Goal: Check status: Check status

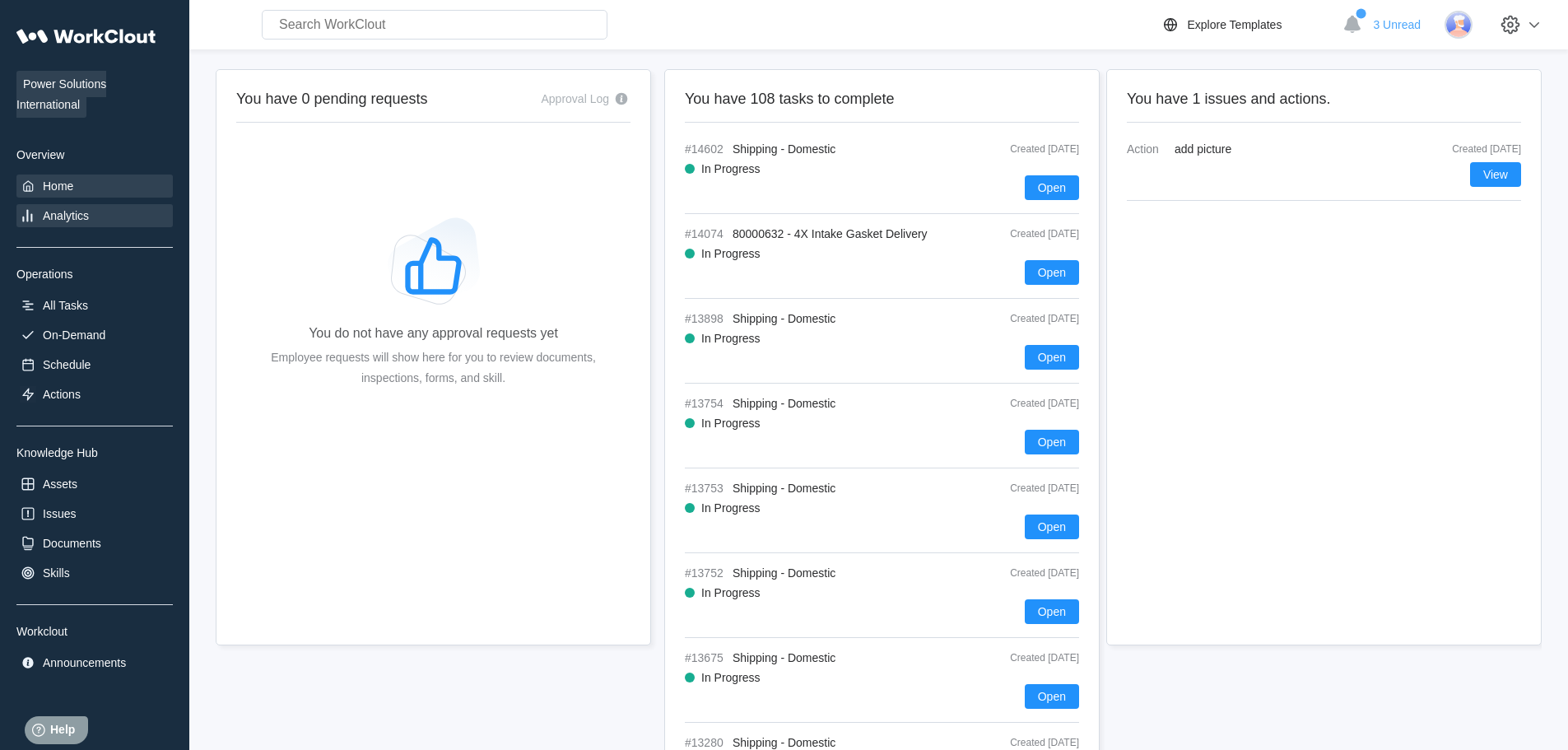
click at [59, 221] on div "Analytics" at bounding box center [66, 216] width 46 height 13
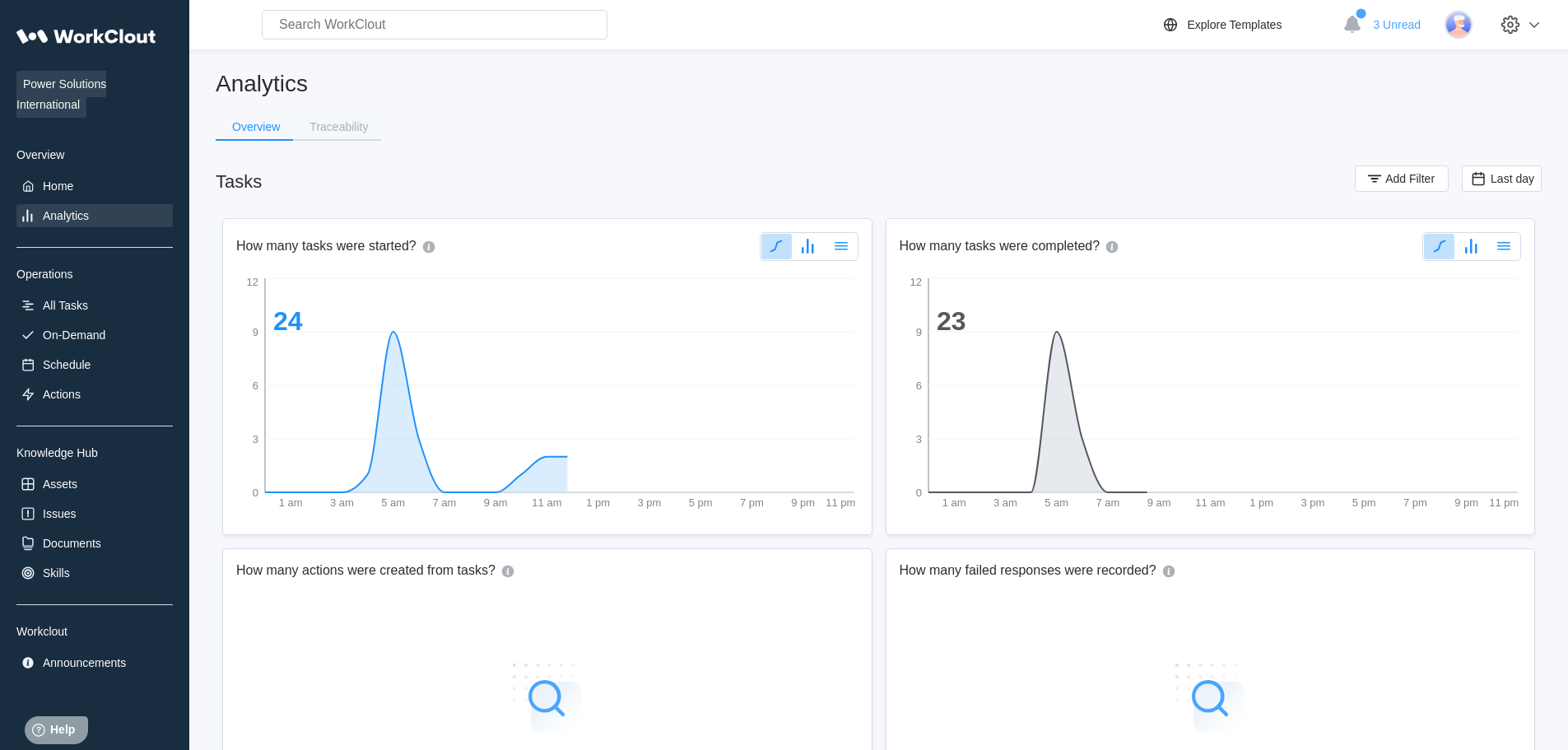
click at [340, 130] on div "Traceability" at bounding box center [338, 127] width 59 height 12
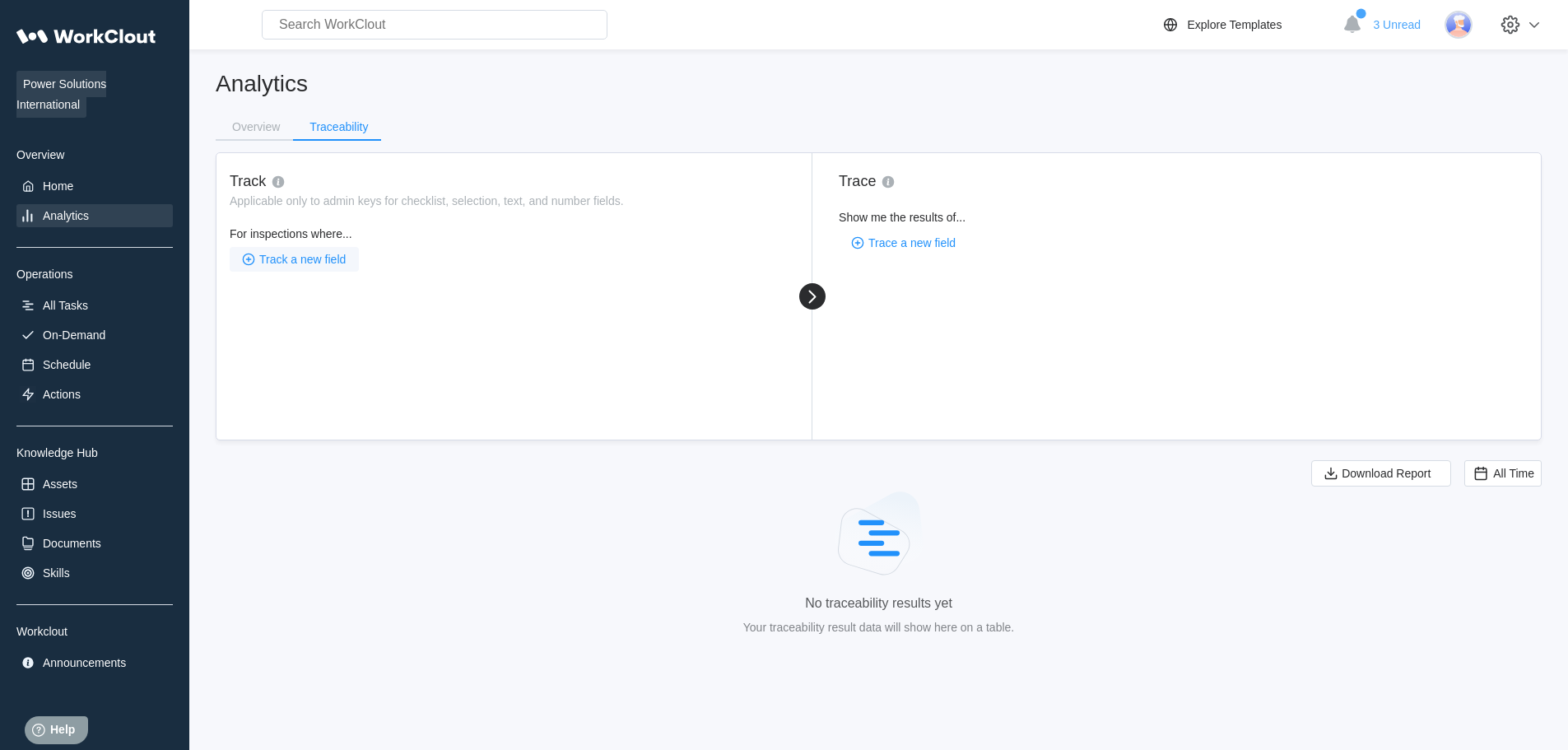
click at [293, 265] on span "Track a new field" at bounding box center [303, 260] width 87 height 12
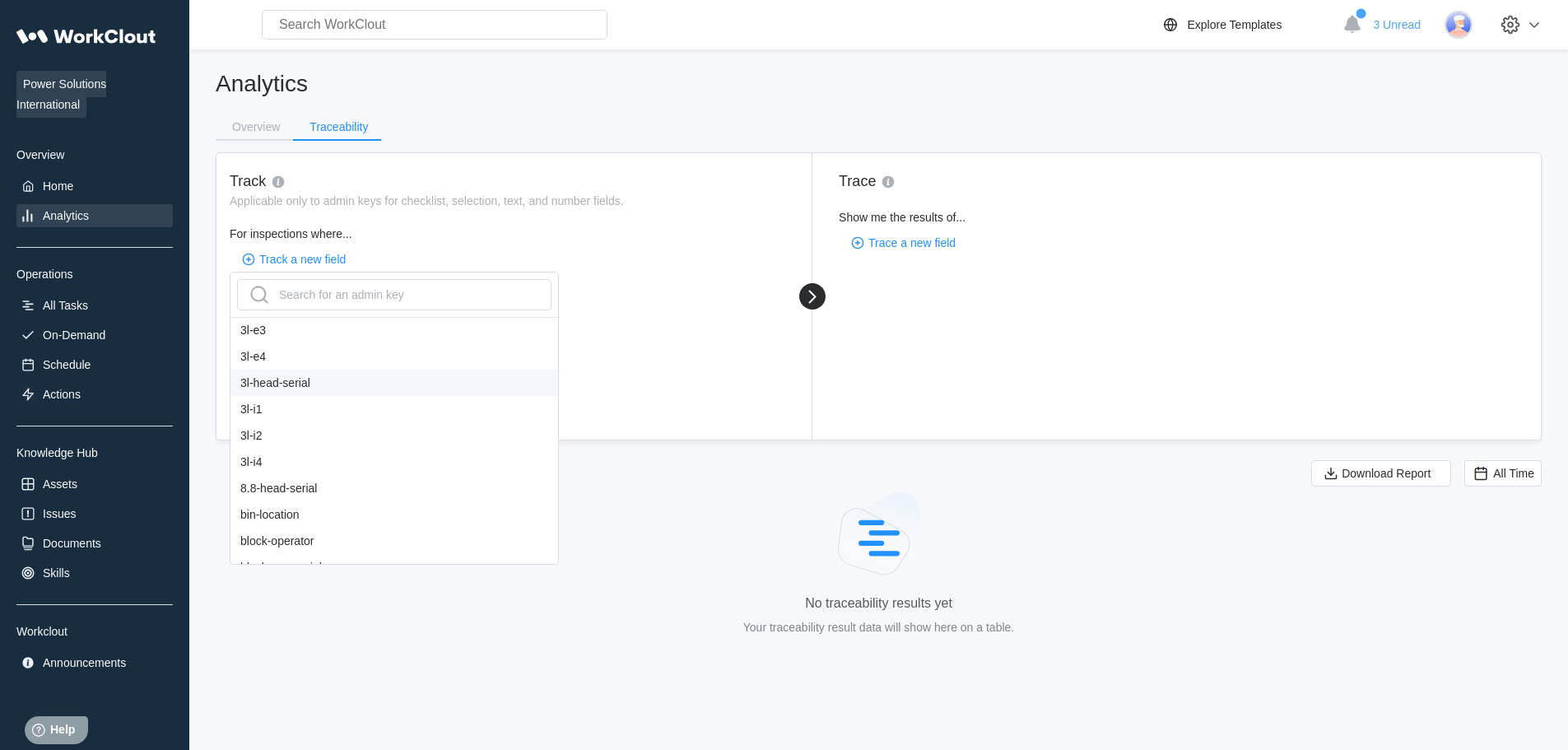
scroll to position [165, 0]
click at [286, 528] on div "bol#" at bounding box center [394, 537] width 327 height 26
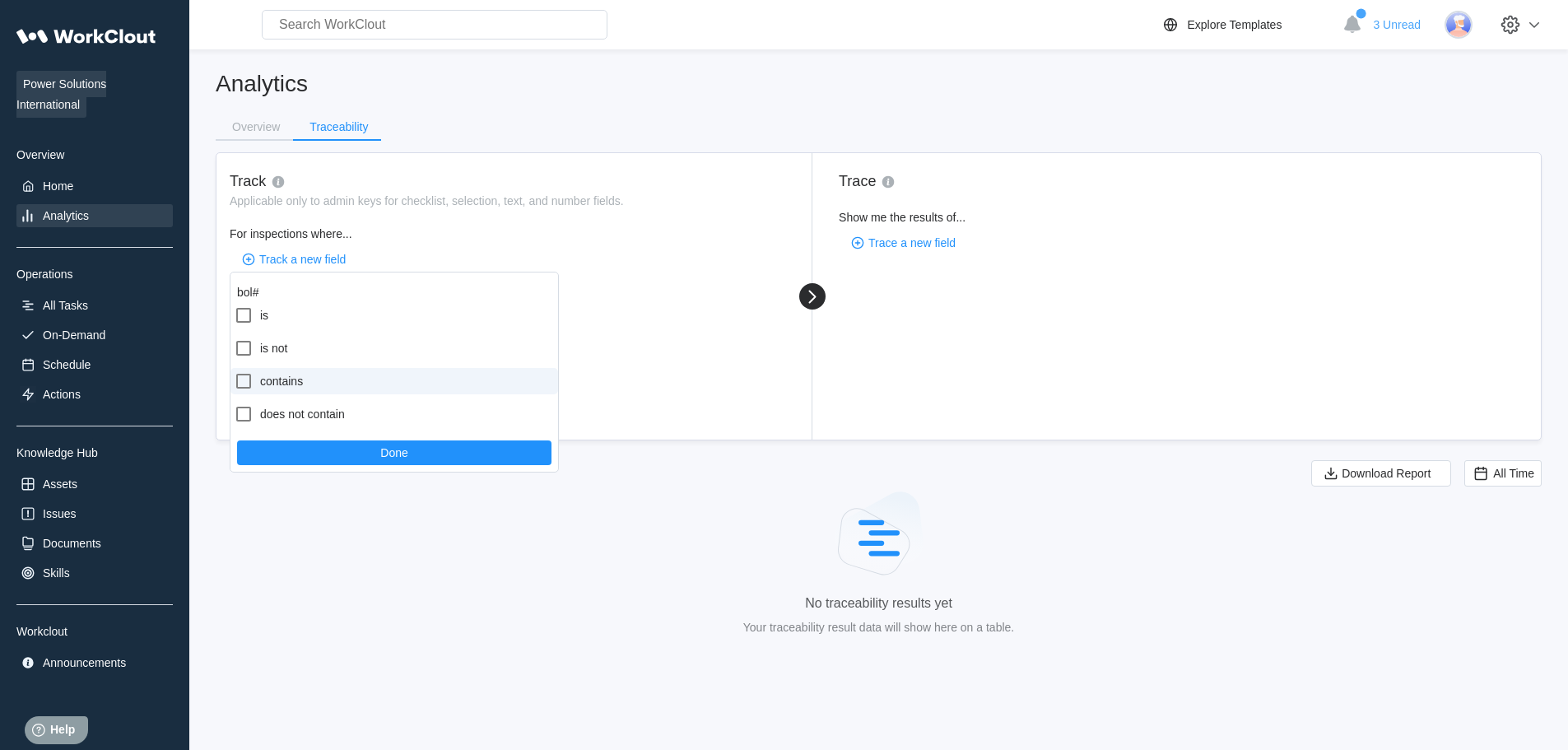
click at [281, 379] on label "contains" at bounding box center [394, 381] width 327 height 26
click at [235, 372] on input "contains" at bounding box center [234, 371] width 1 height 1
checkbox input "true"
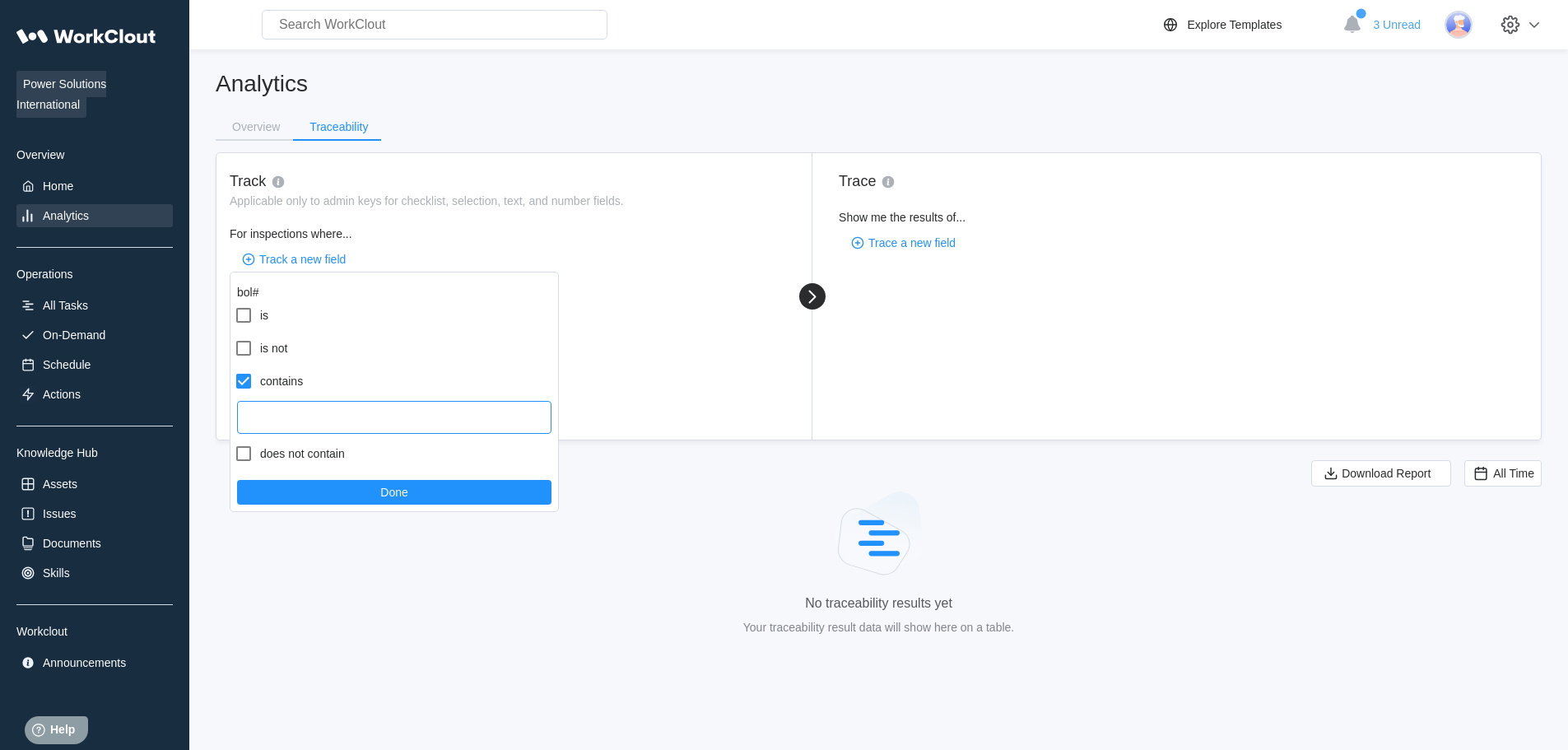
click at [311, 421] on input "text" at bounding box center [394, 417] width 314 height 33
click at [311, 422] on input "text" at bounding box center [394, 417] width 314 height 33
type input "530403514"
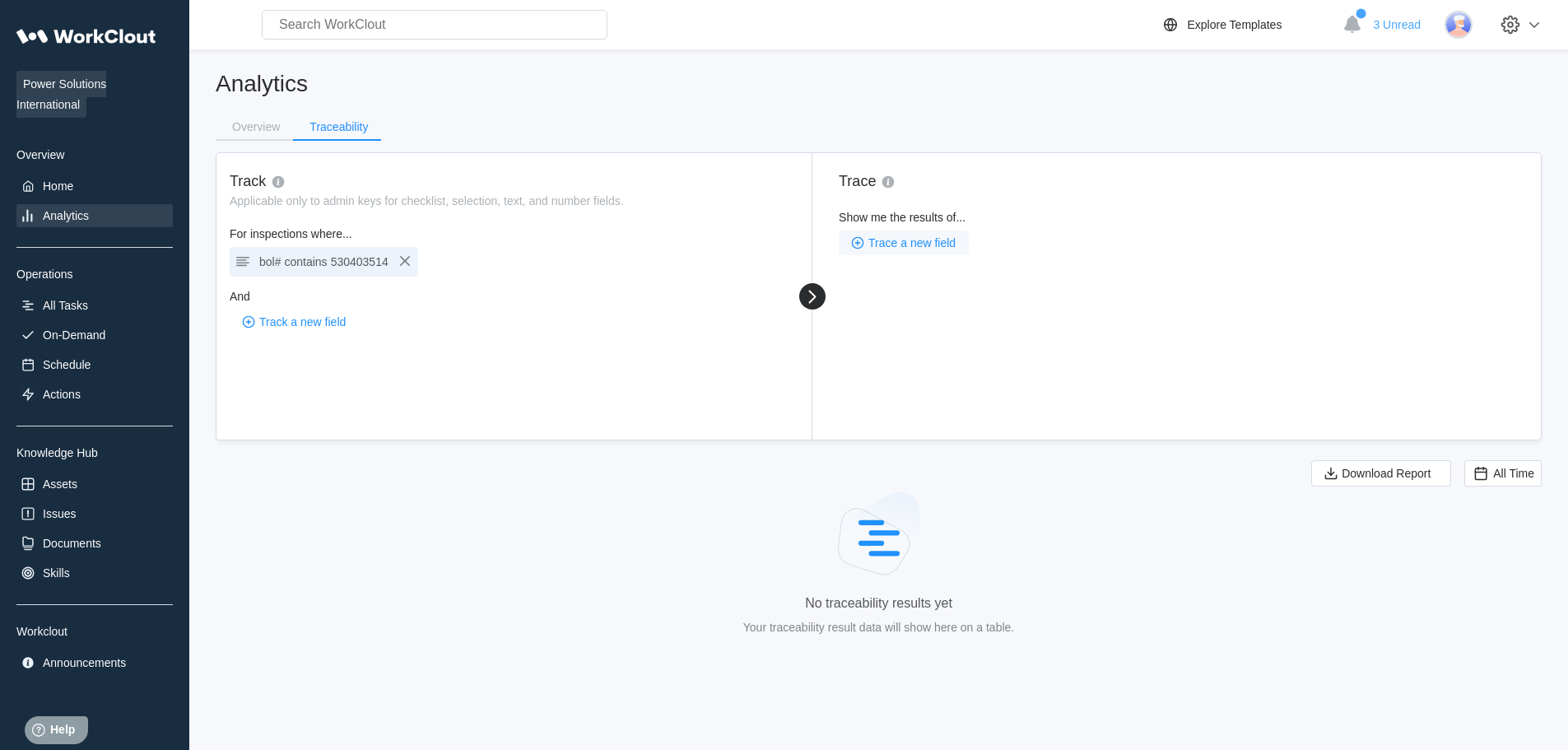
click at [928, 246] on span "Trace a new field" at bounding box center [913, 243] width 87 height 12
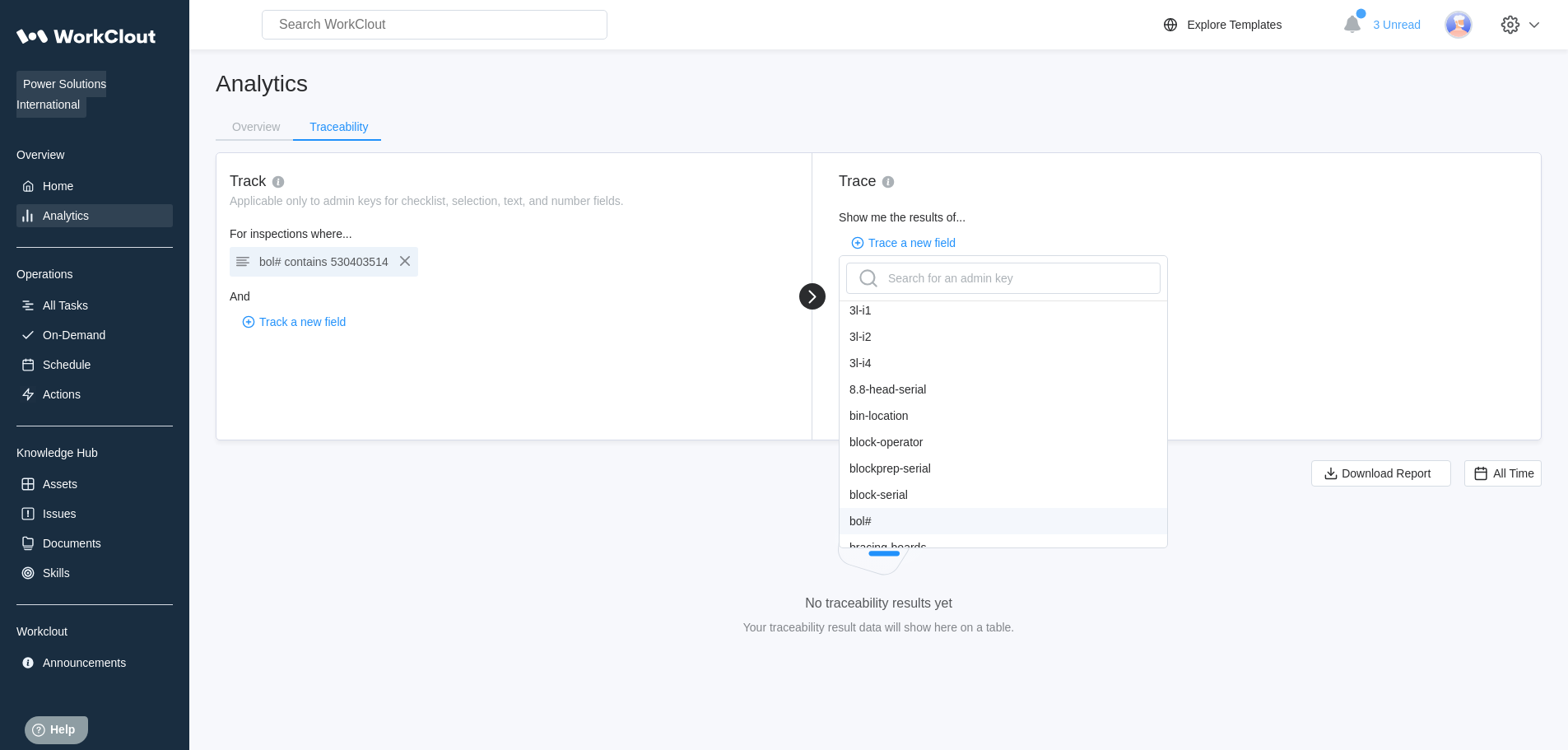
click at [899, 518] on div "bol#" at bounding box center [1003, 521] width 327 height 26
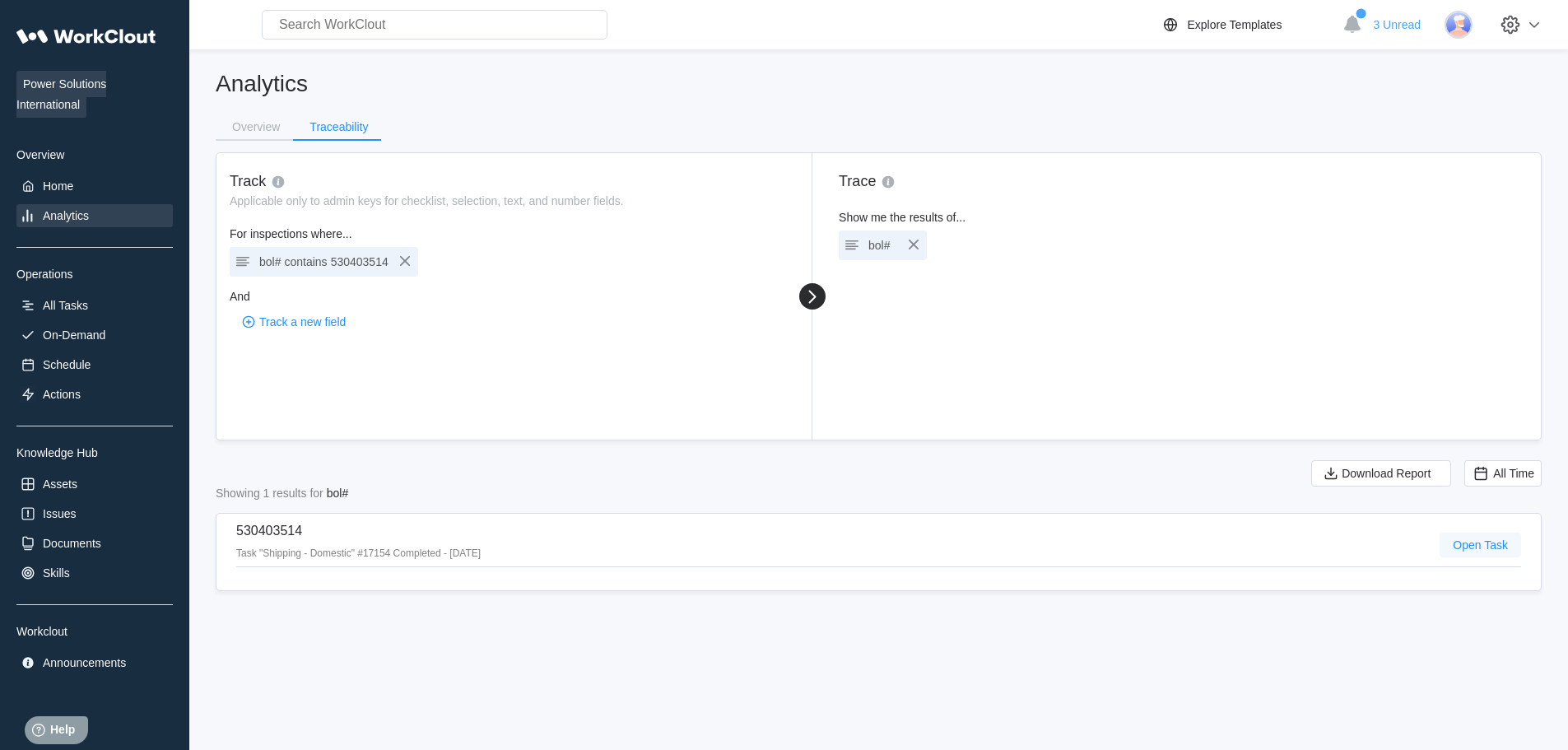
click at [1481, 539] on span "Open Task" at bounding box center [1481, 545] width 55 height 12
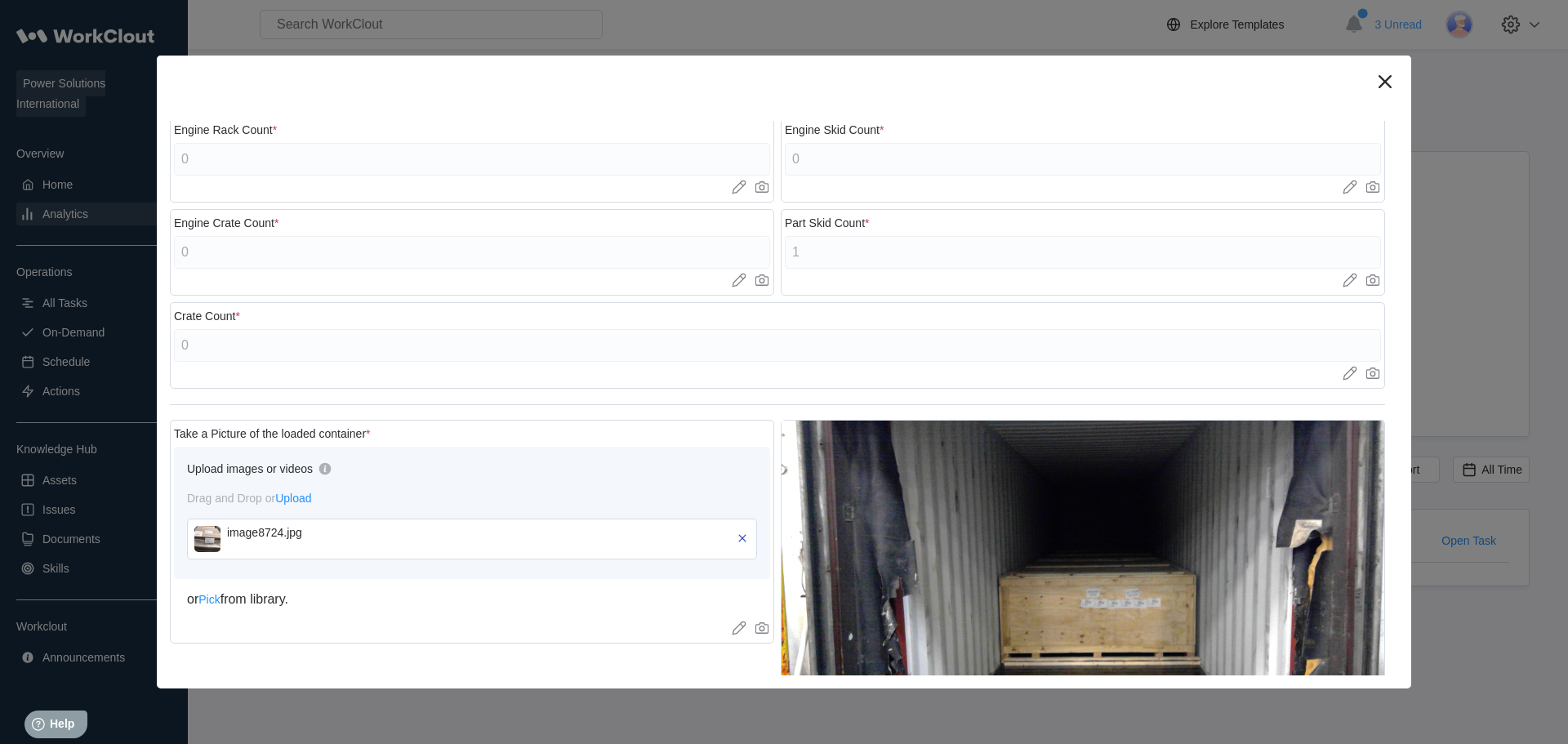
scroll to position [571, 0]
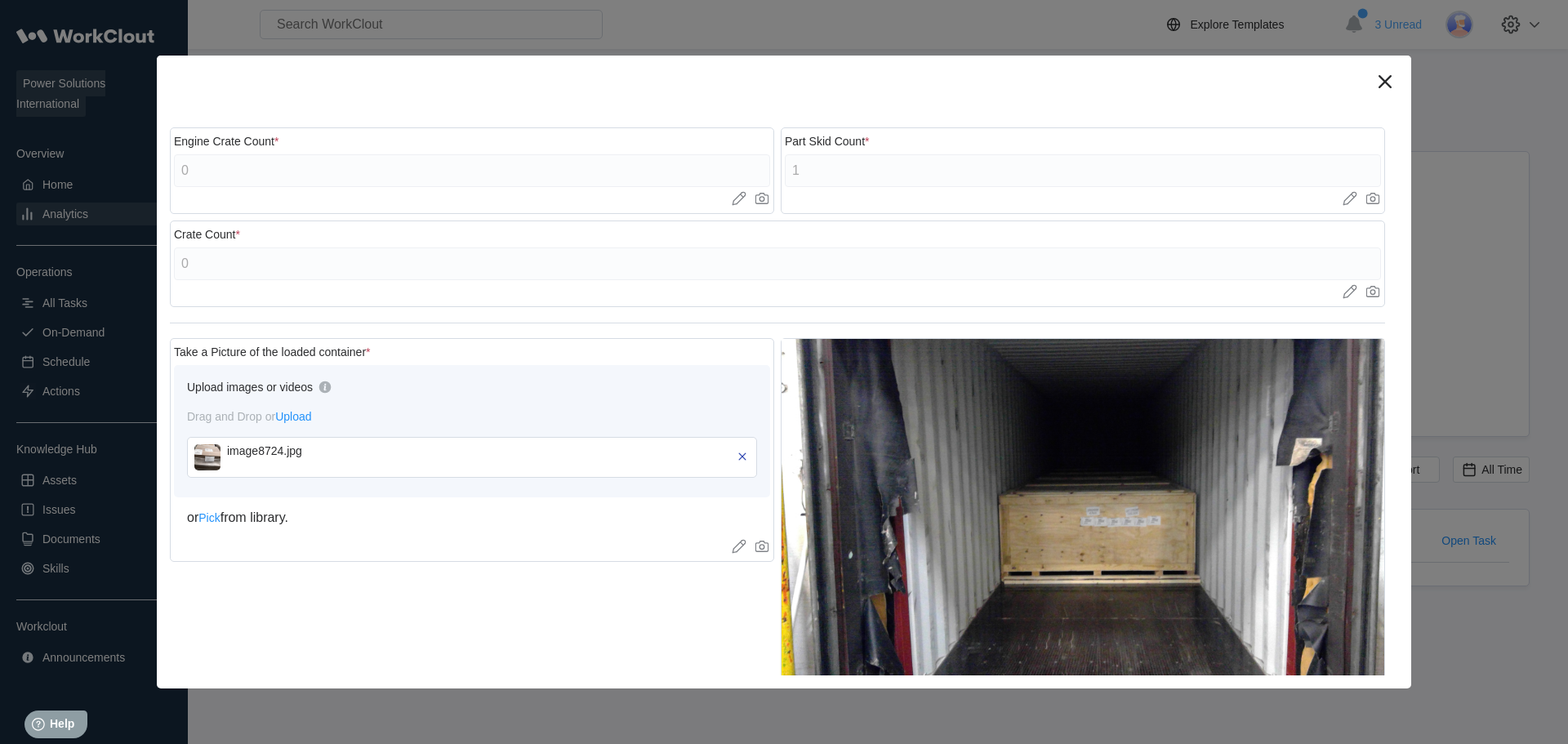
click at [212, 459] on img at bounding box center [208, 457] width 26 height 26
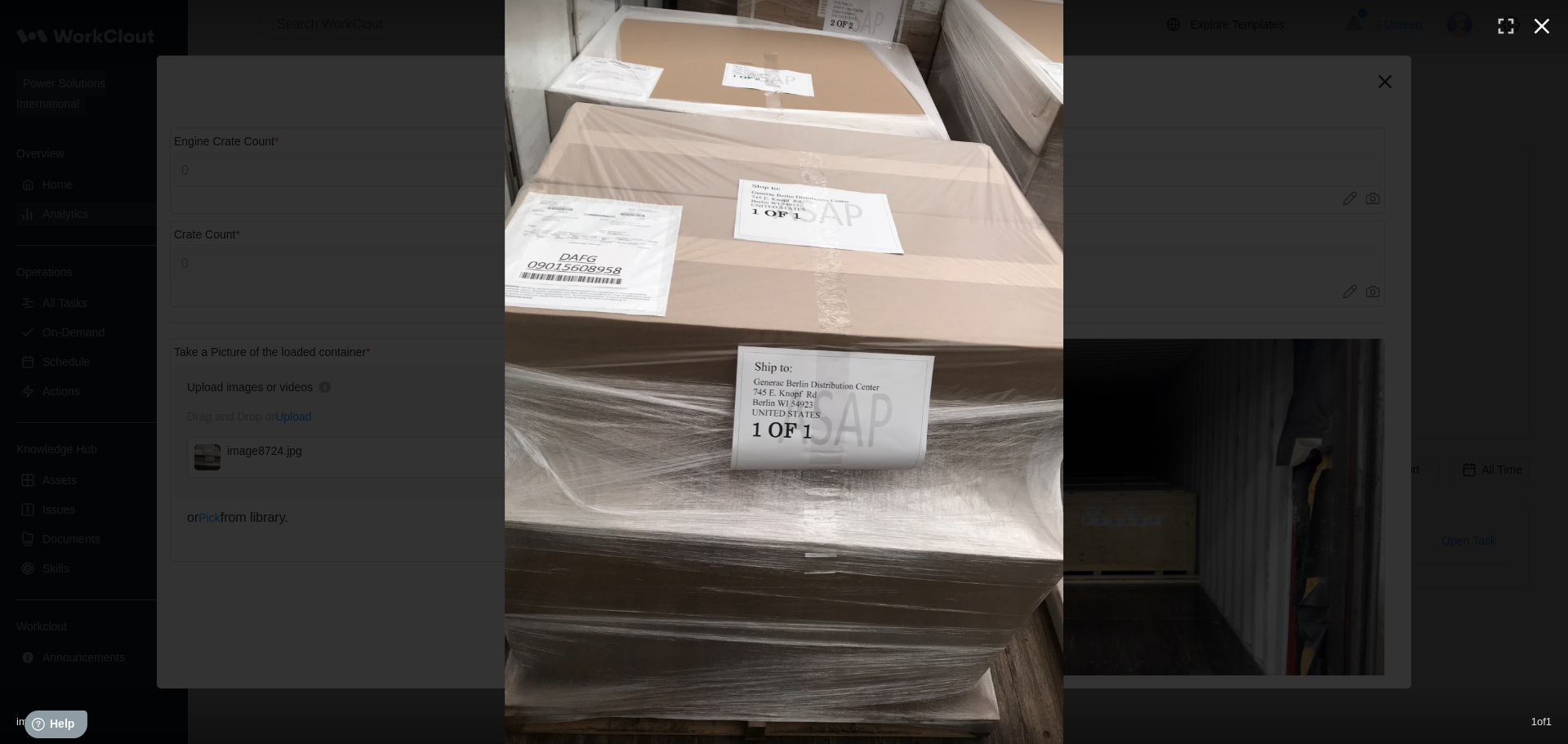
click at [1540, 26] on icon "button" at bounding box center [1542, 26] width 26 height 26
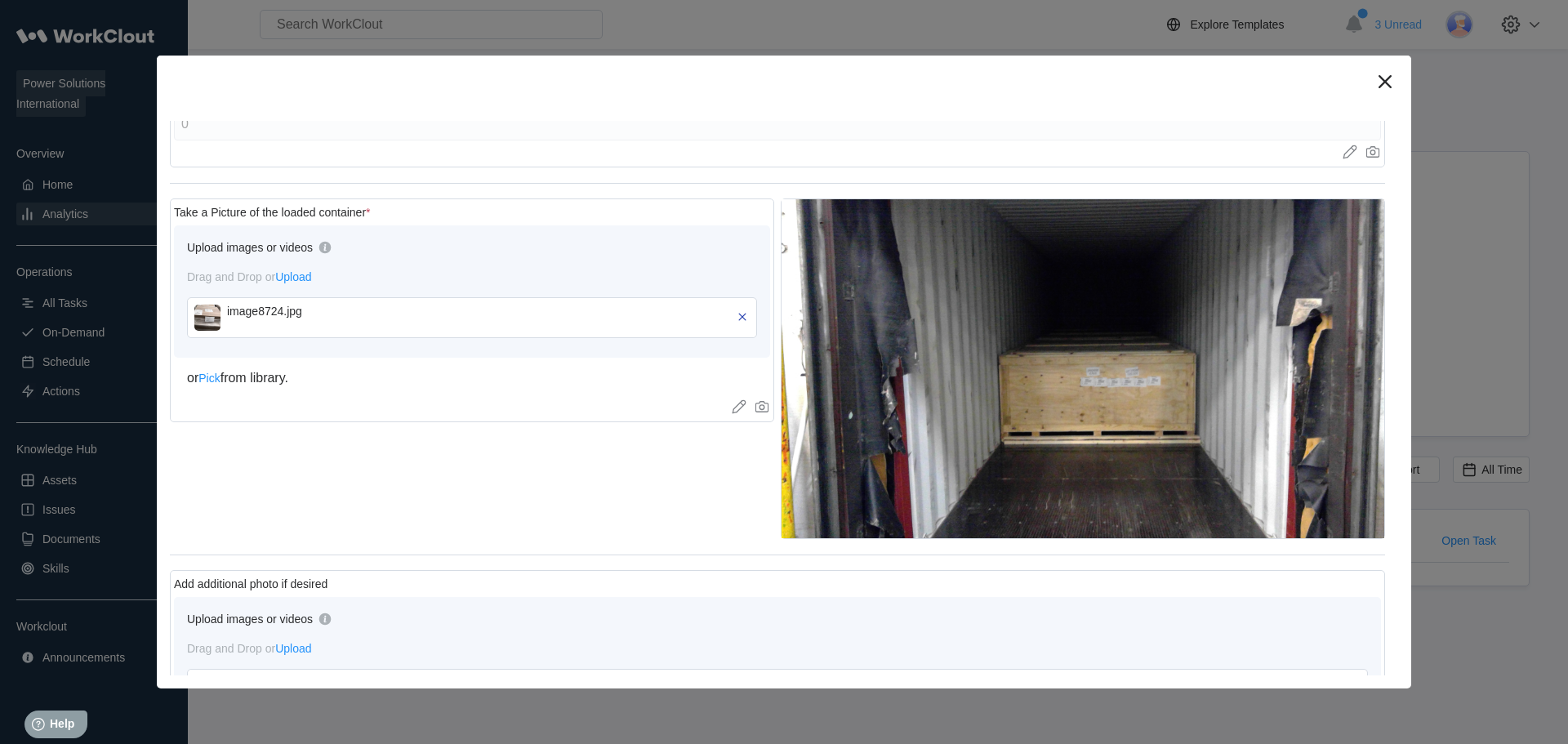
scroll to position [1061, 0]
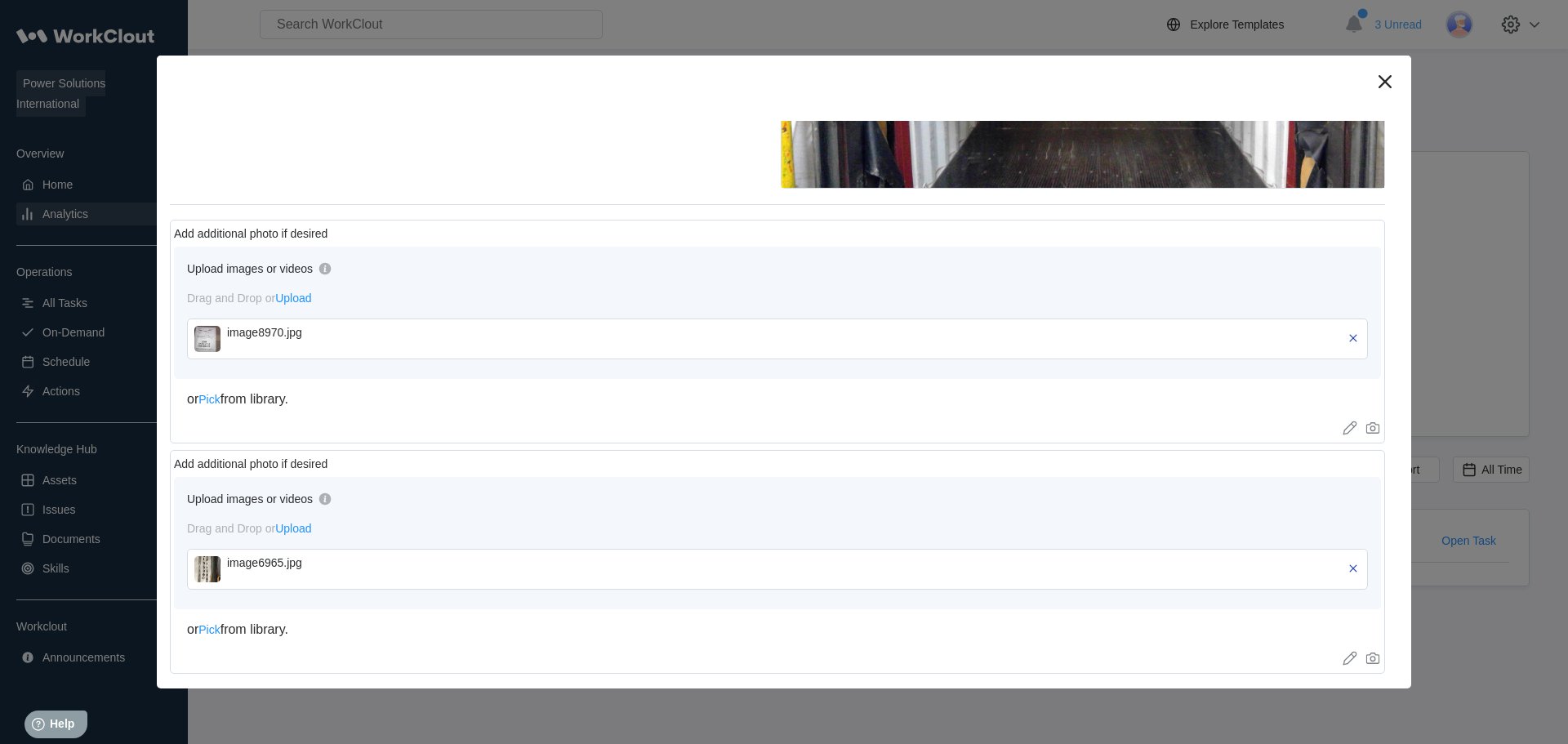
click at [212, 331] on img at bounding box center [208, 338] width 26 height 26
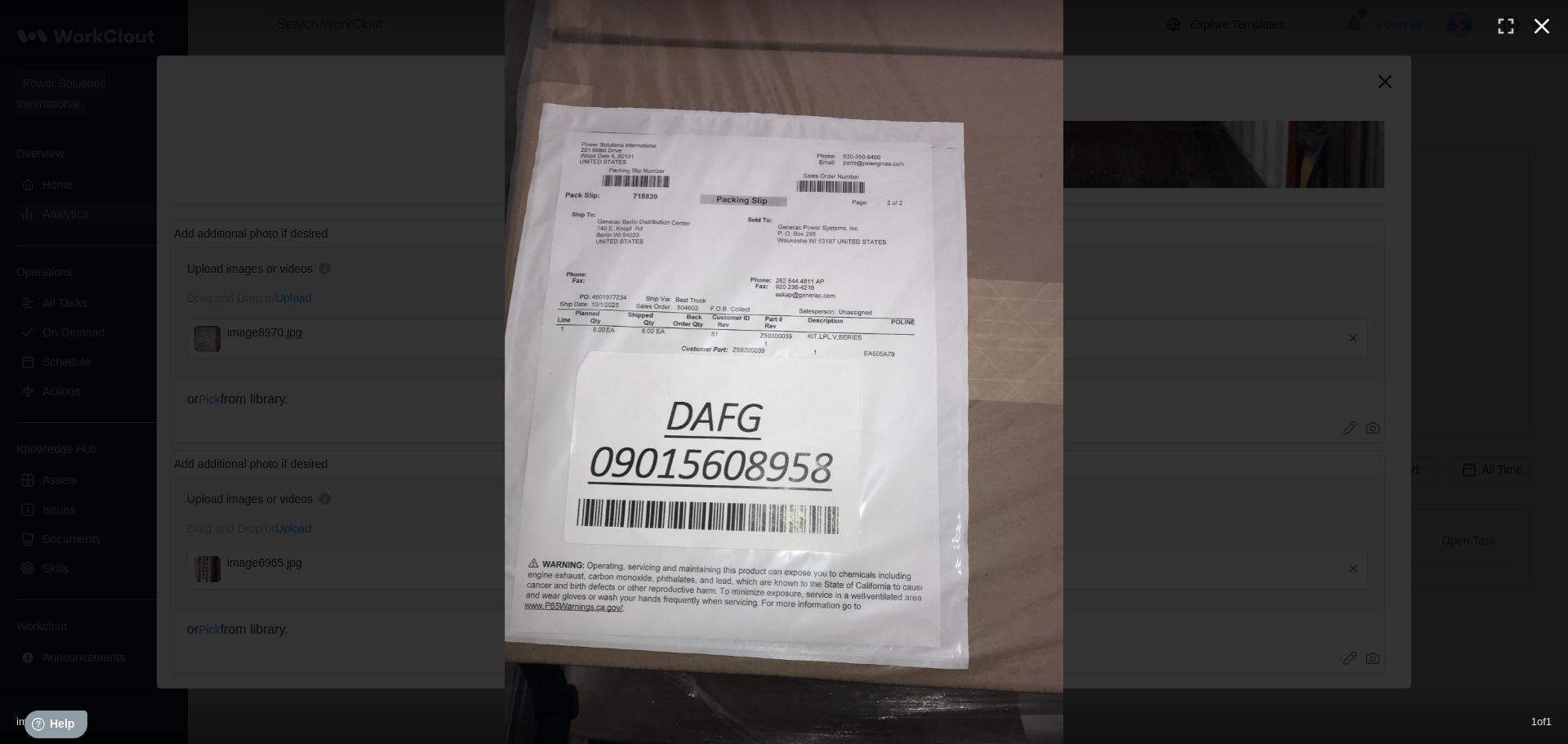
click at [1543, 29] on icon "button" at bounding box center [1542, 26] width 26 height 26
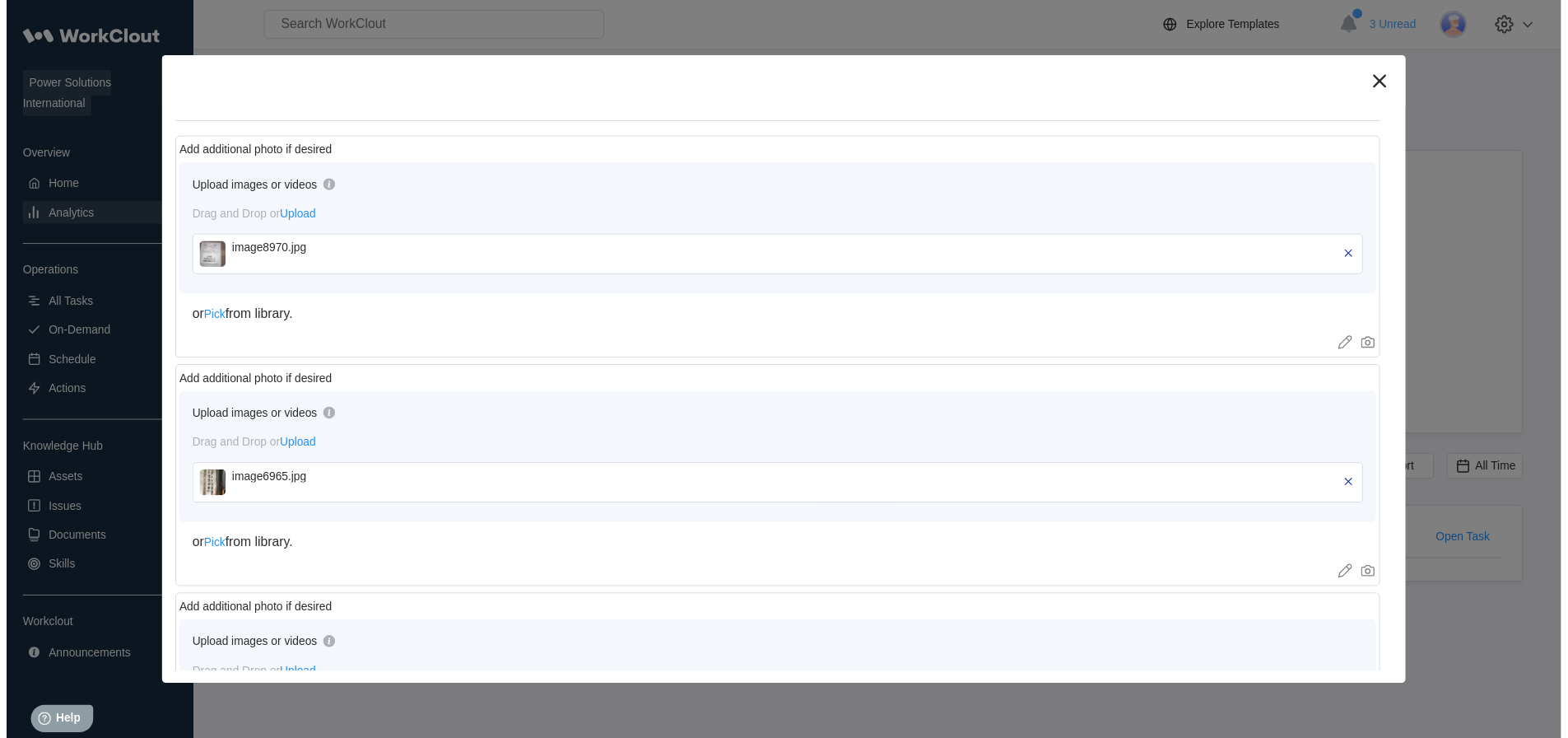
scroll to position [1235, 0]
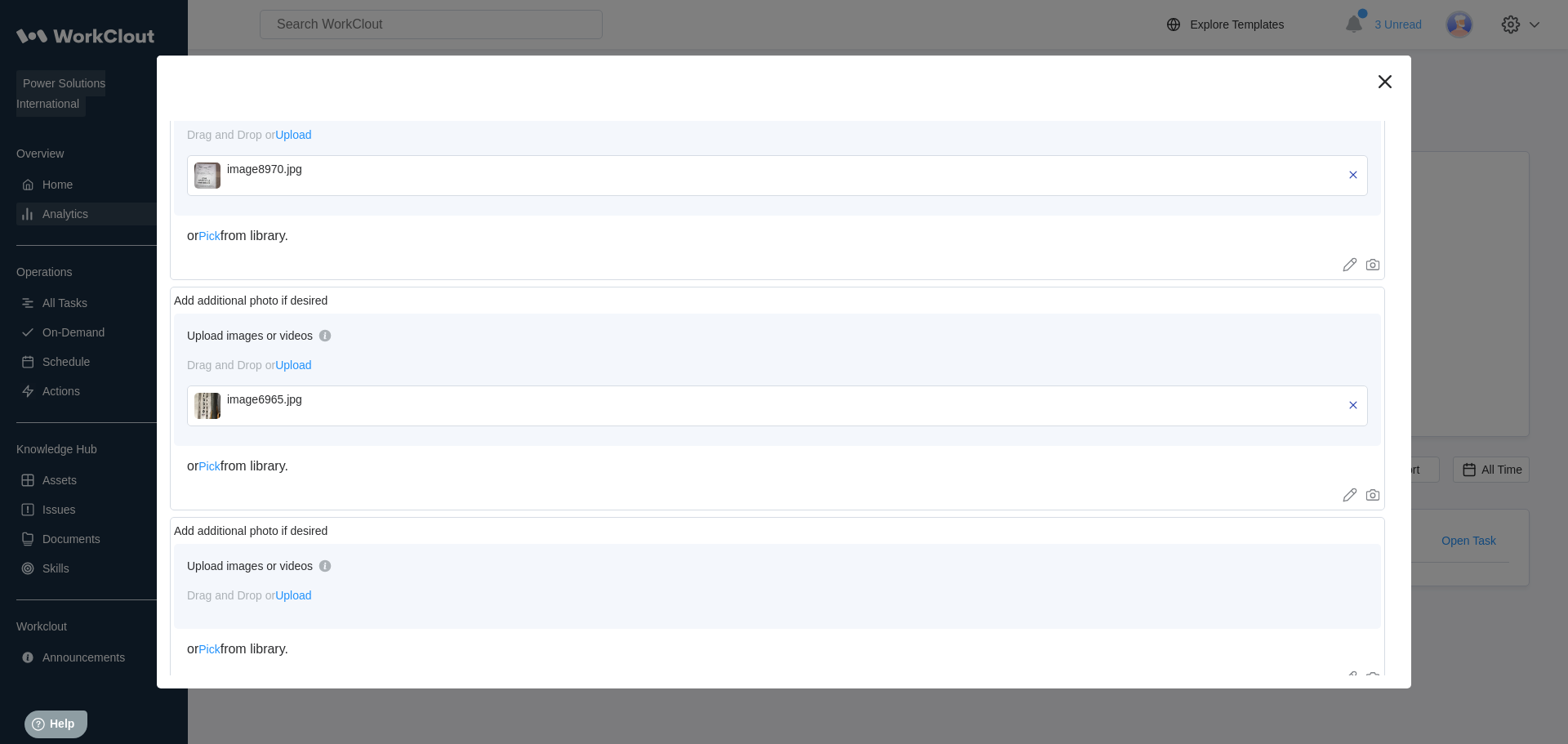
click at [213, 392] on img at bounding box center [208, 406] width 26 height 26
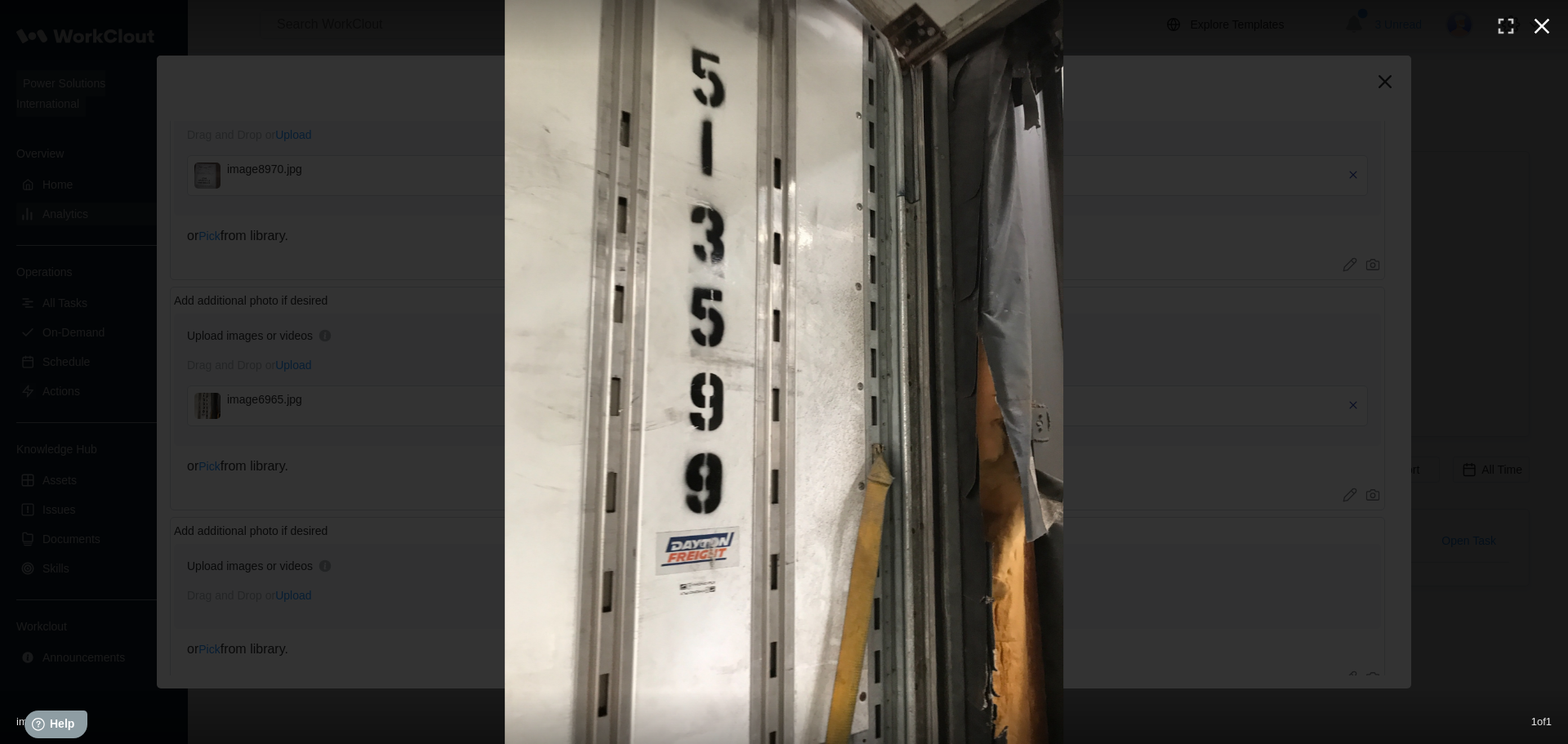
click at [1541, 25] on icon "button" at bounding box center [1542, 26] width 16 height 16
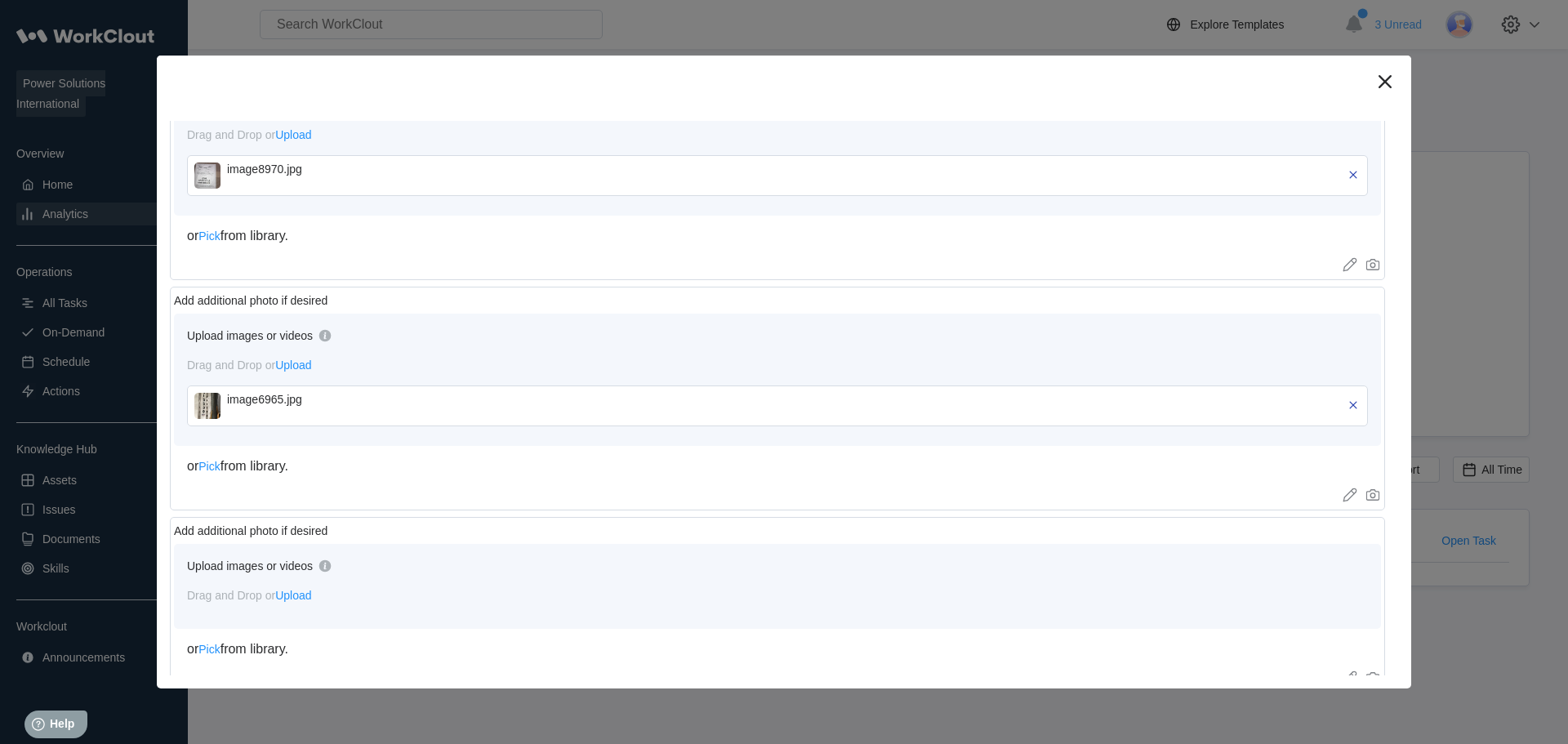
click at [203, 177] on img at bounding box center [208, 176] width 26 height 26
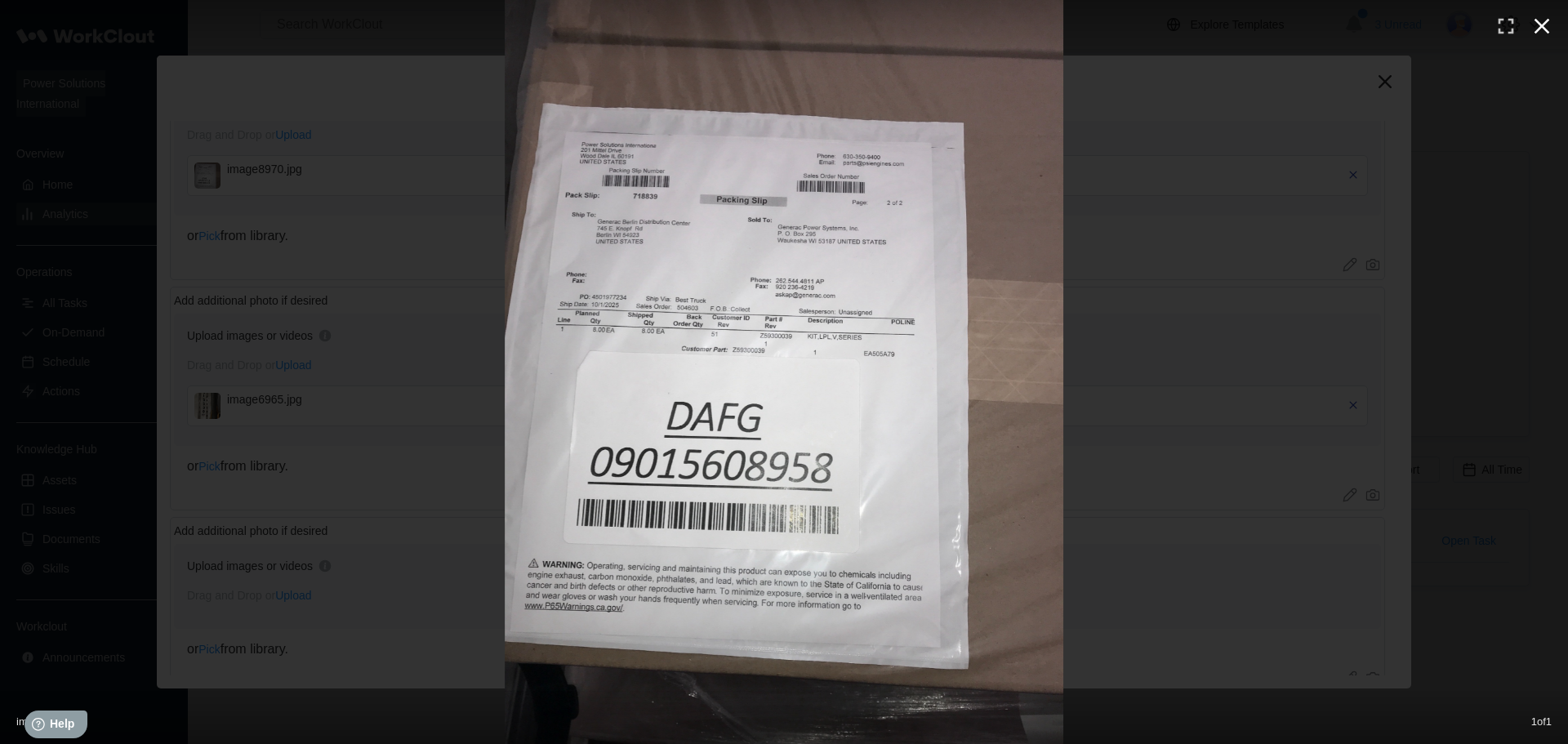
click at [1555, 20] on button "button" at bounding box center [1542, 26] width 36 height 36
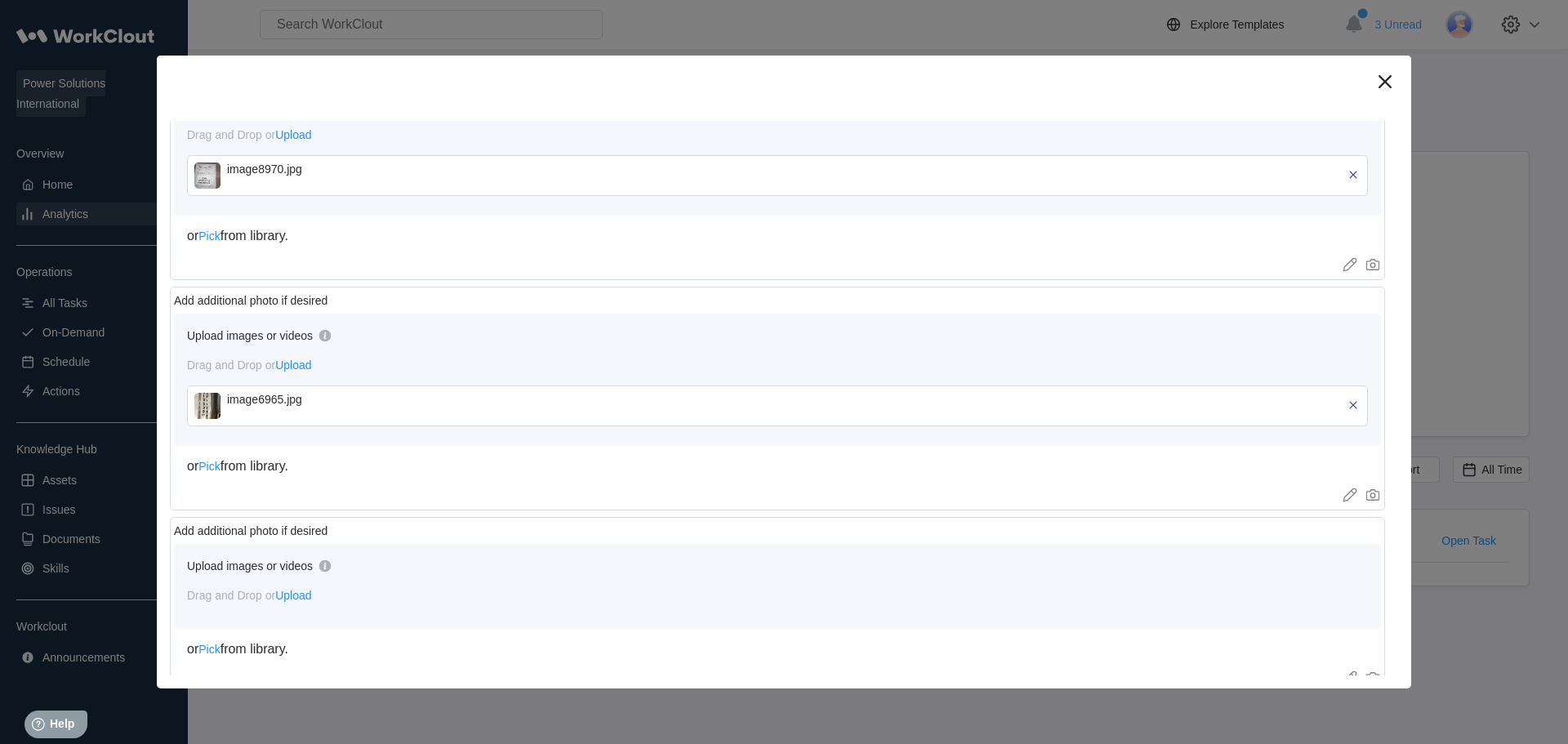
click at [1400, 79] on div at bounding box center [784, 82] width 1255 height 52
click at [1388, 78] on icon at bounding box center [1386, 82] width 13 height 13
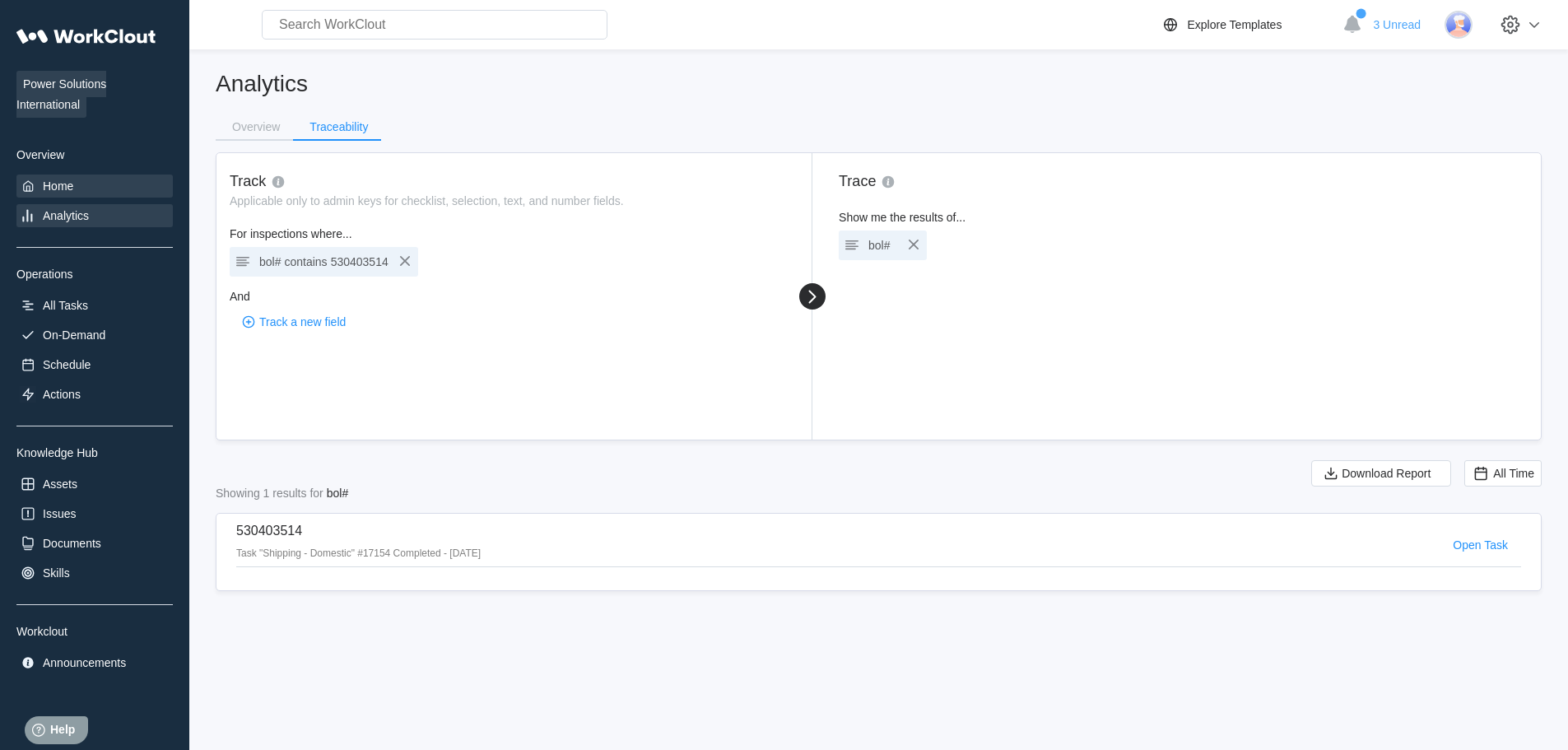
click at [57, 189] on div "Home" at bounding box center [58, 186] width 31 height 13
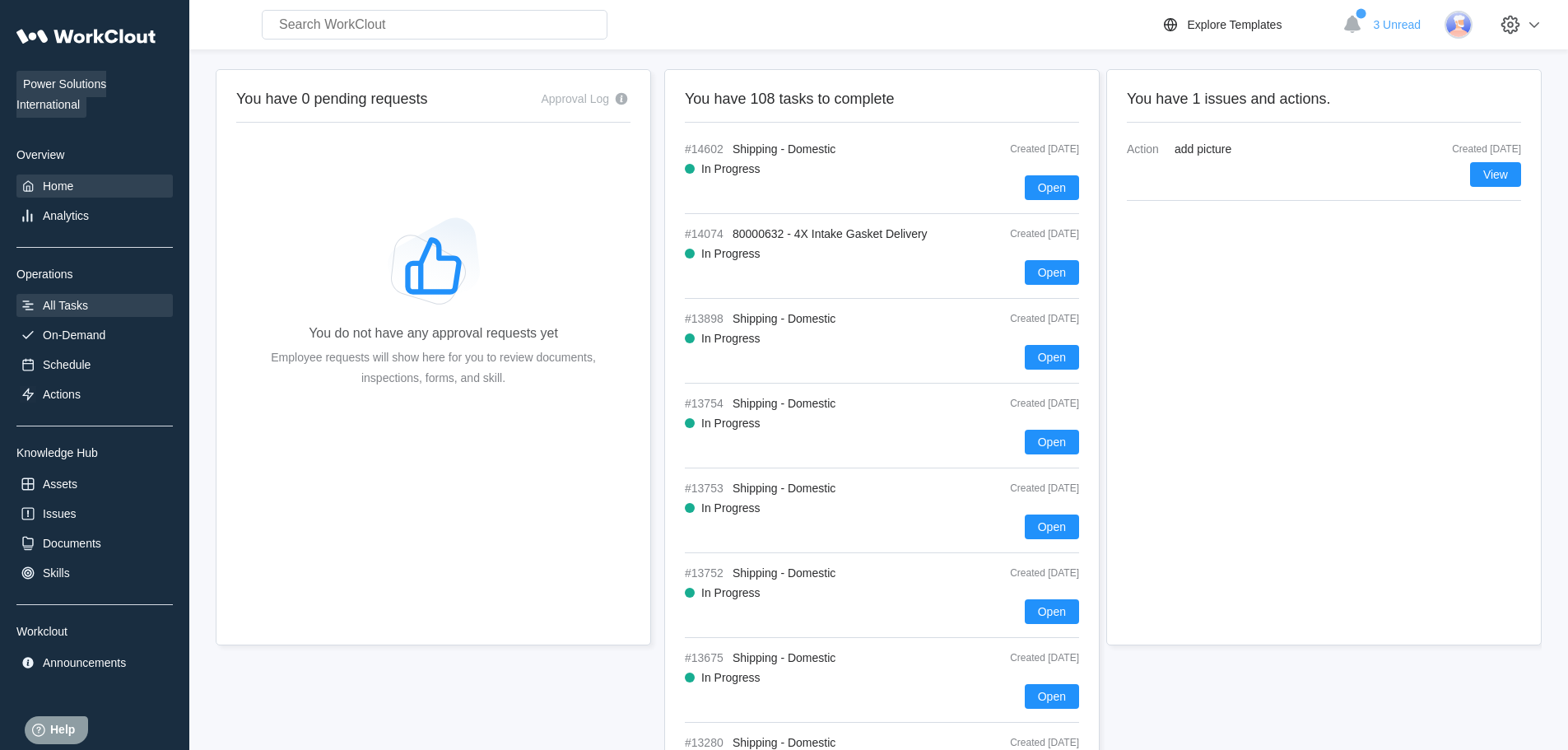
click at [55, 303] on div "All Tasks" at bounding box center [65, 305] width 45 height 13
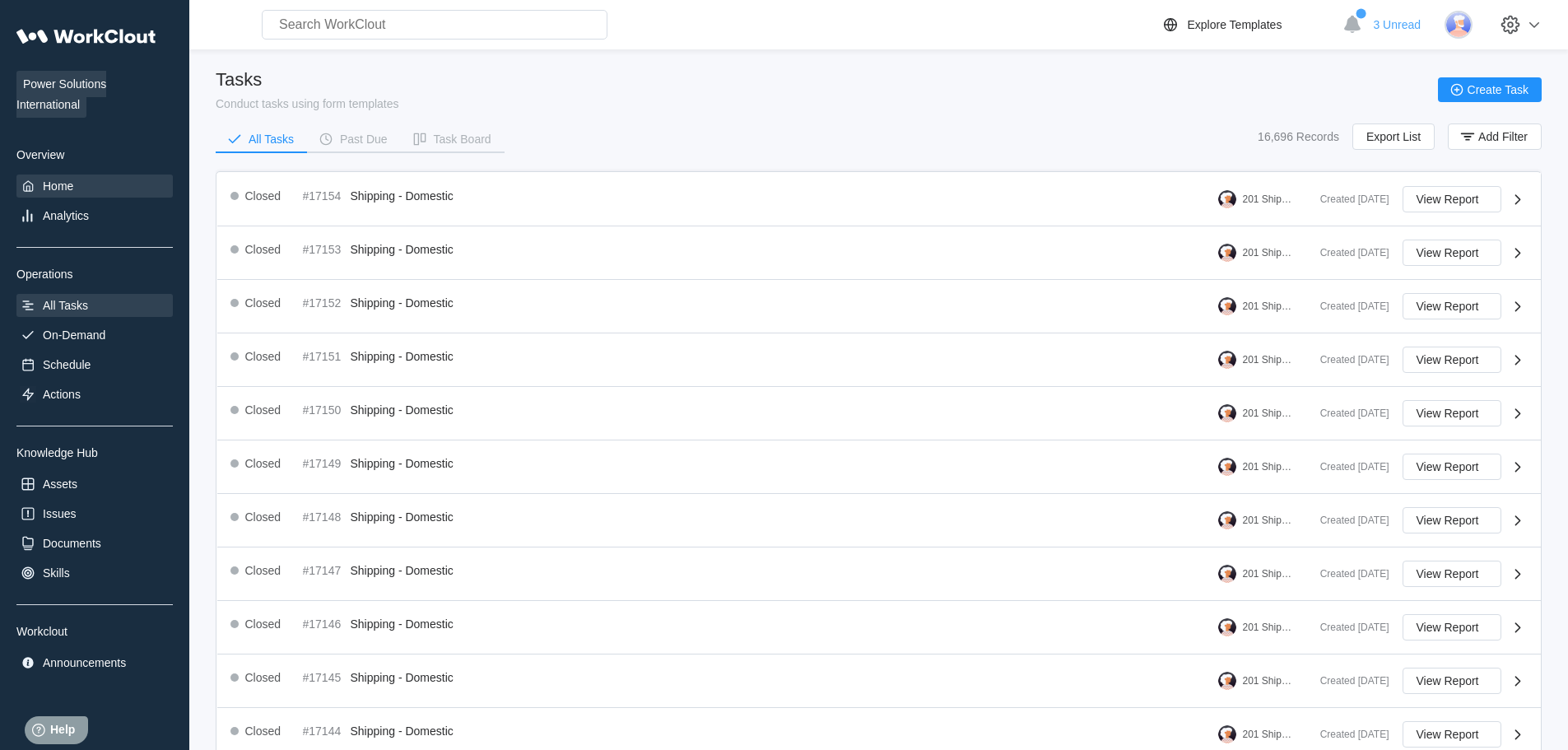
click at [62, 180] on div "Home" at bounding box center [58, 186] width 31 height 13
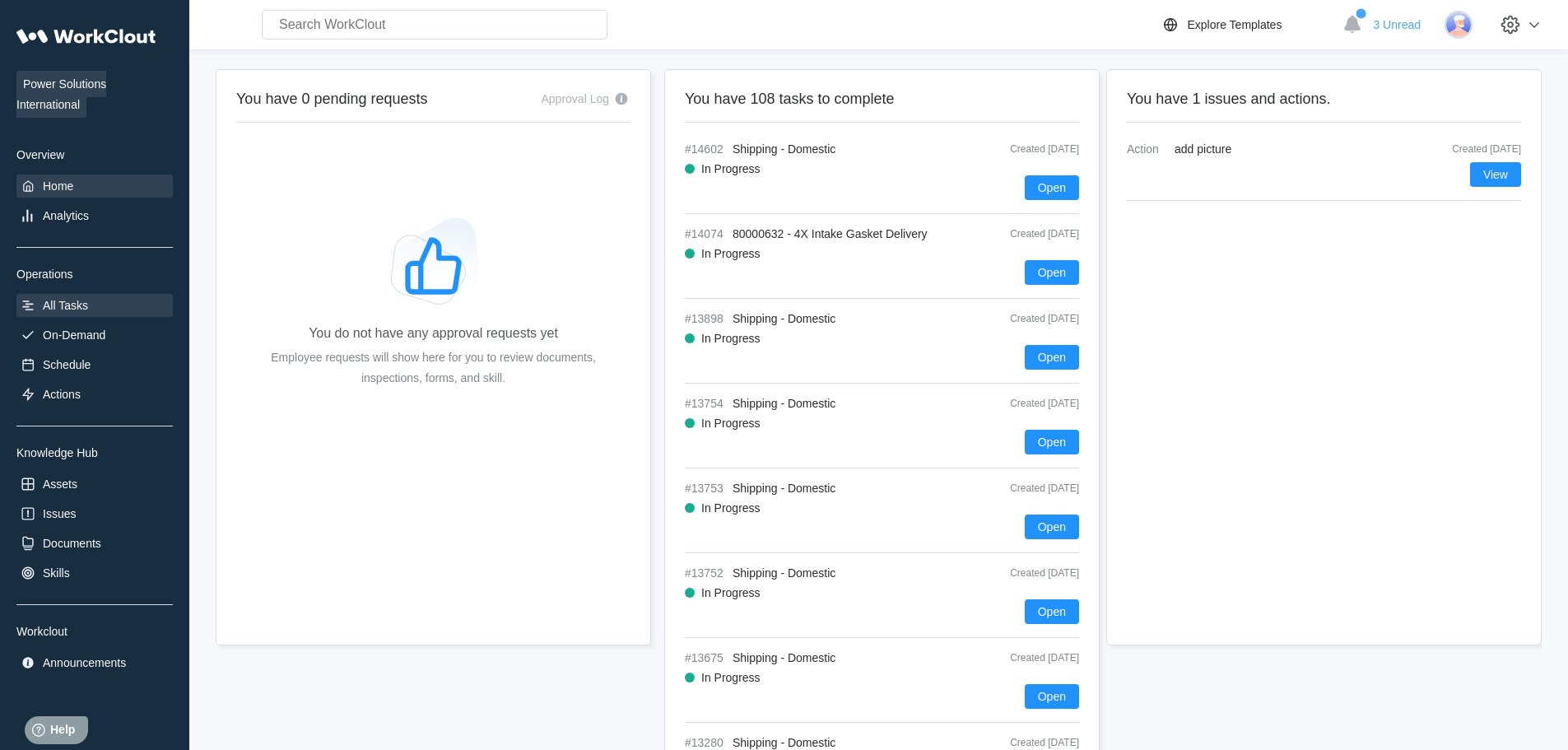
click at [87, 308] on div "All Tasks" at bounding box center [65, 305] width 45 height 13
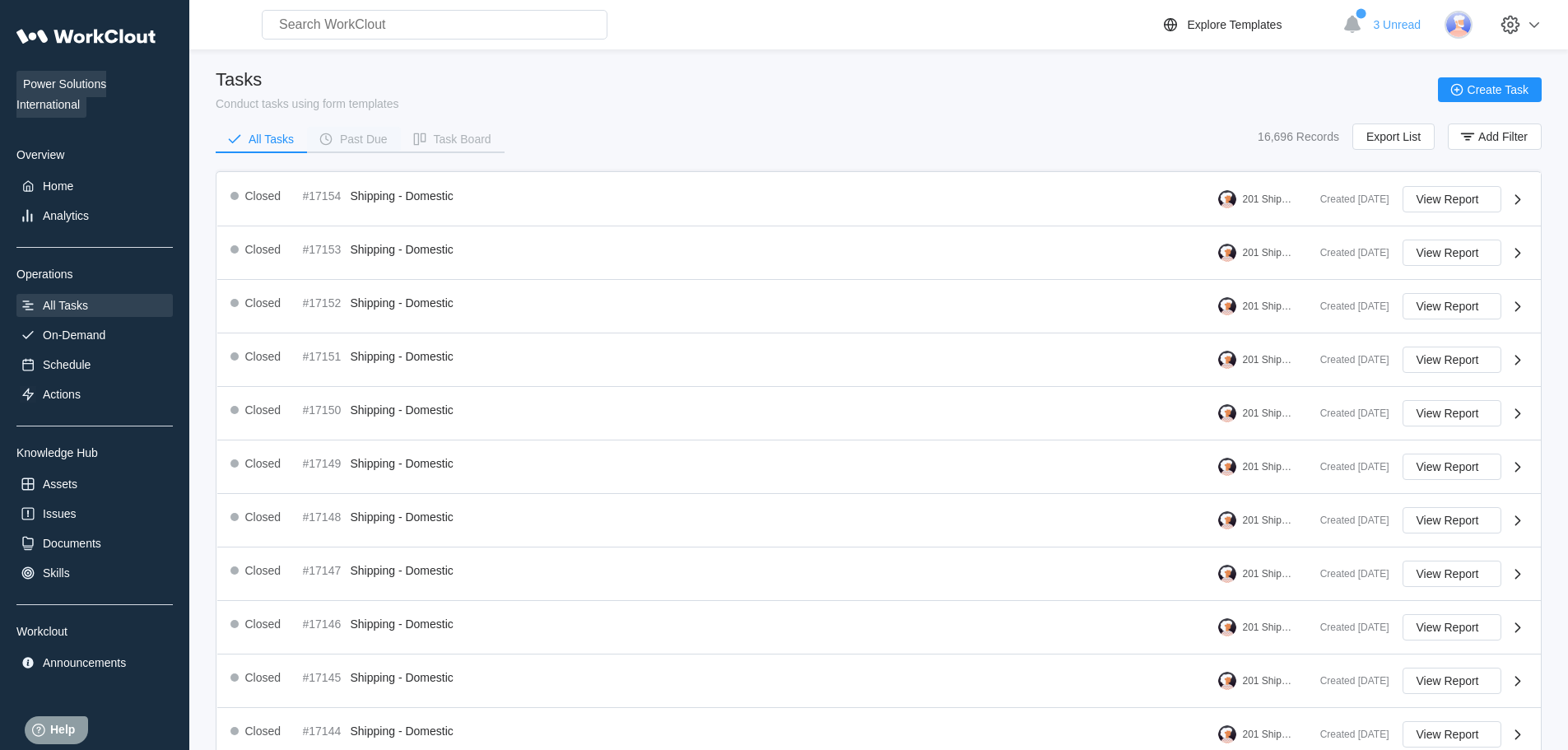
click at [364, 142] on div "Past Due" at bounding box center [364, 139] width 48 height 12
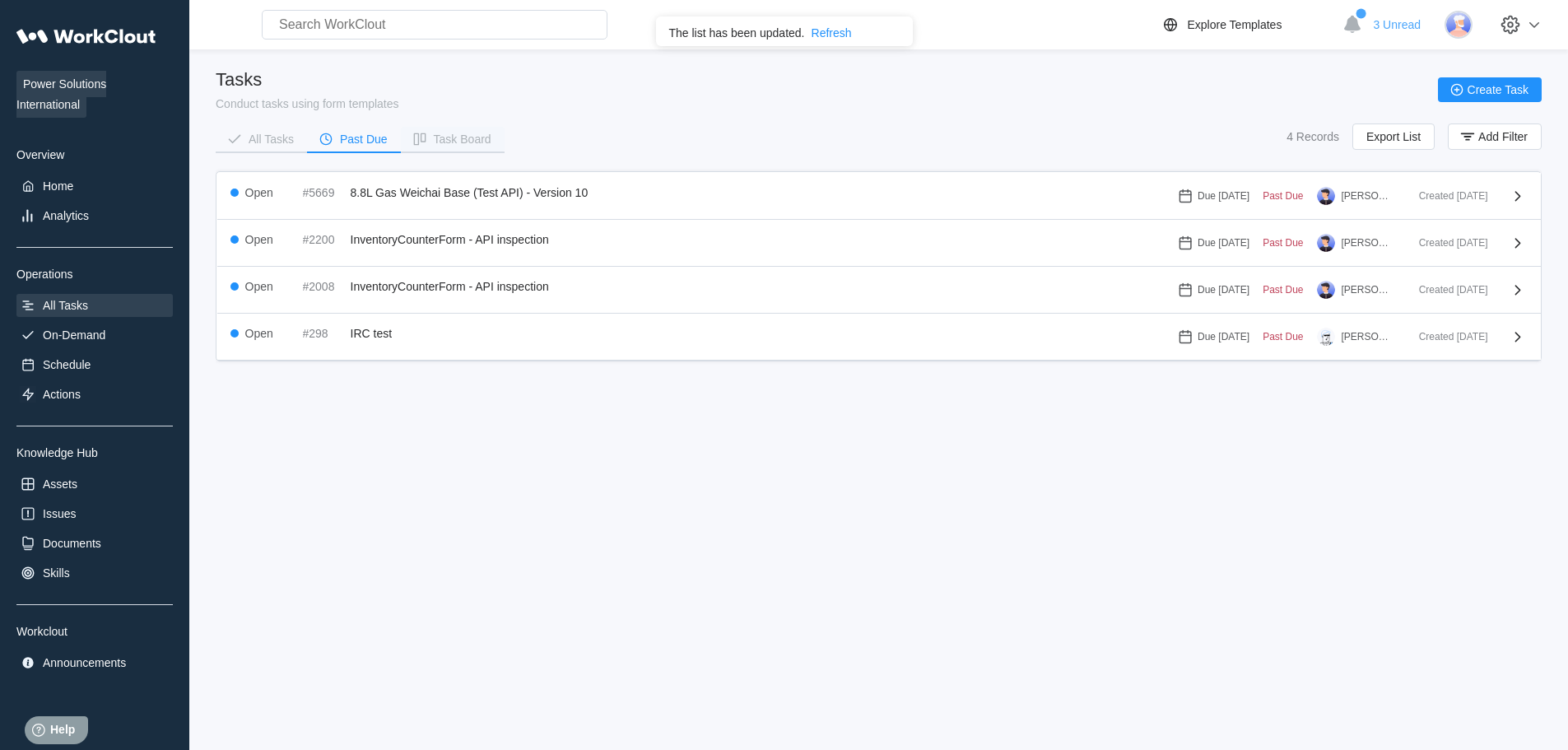
click at [469, 138] on div "Task Board" at bounding box center [462, 139] width 58 height 12
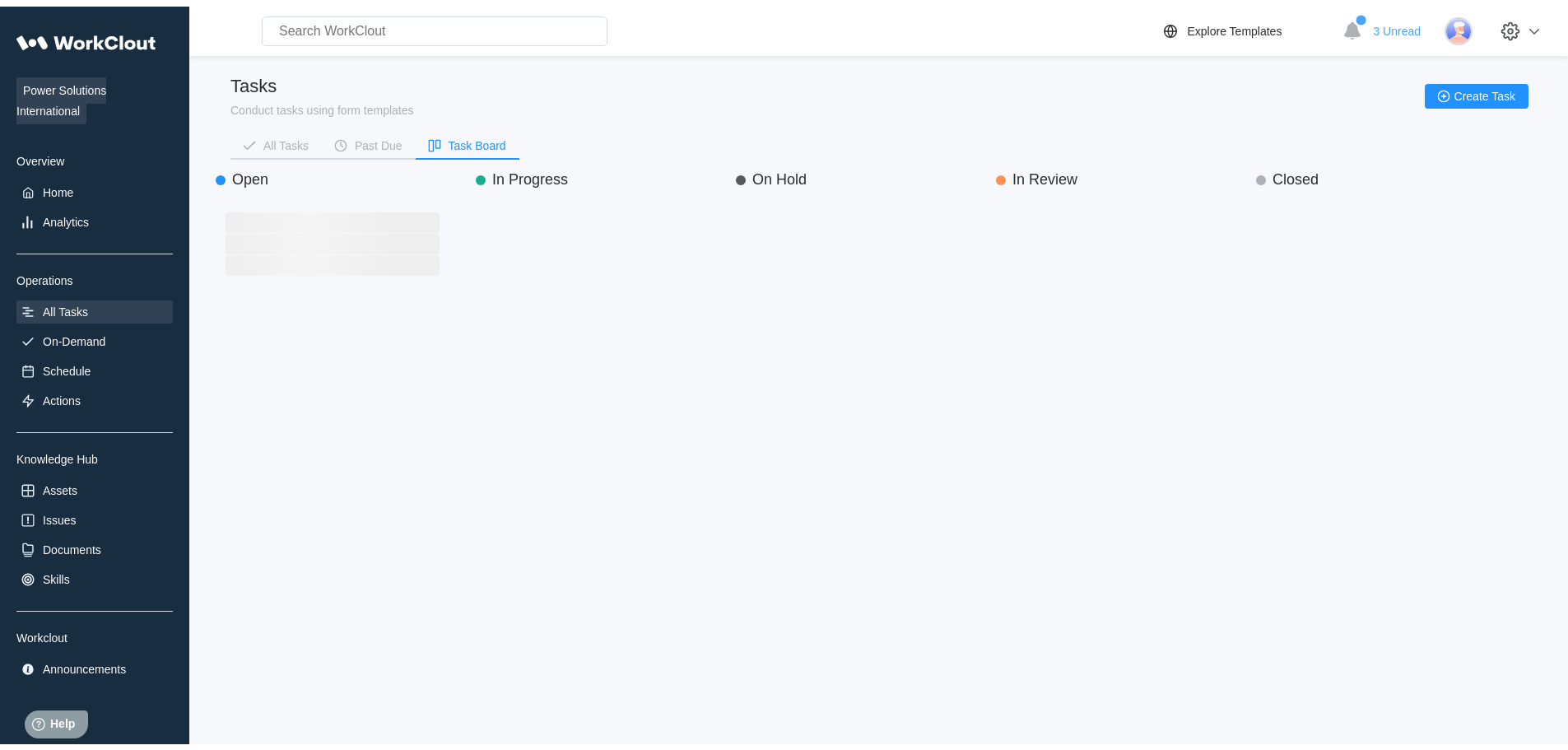
scroll to position [520, 235]
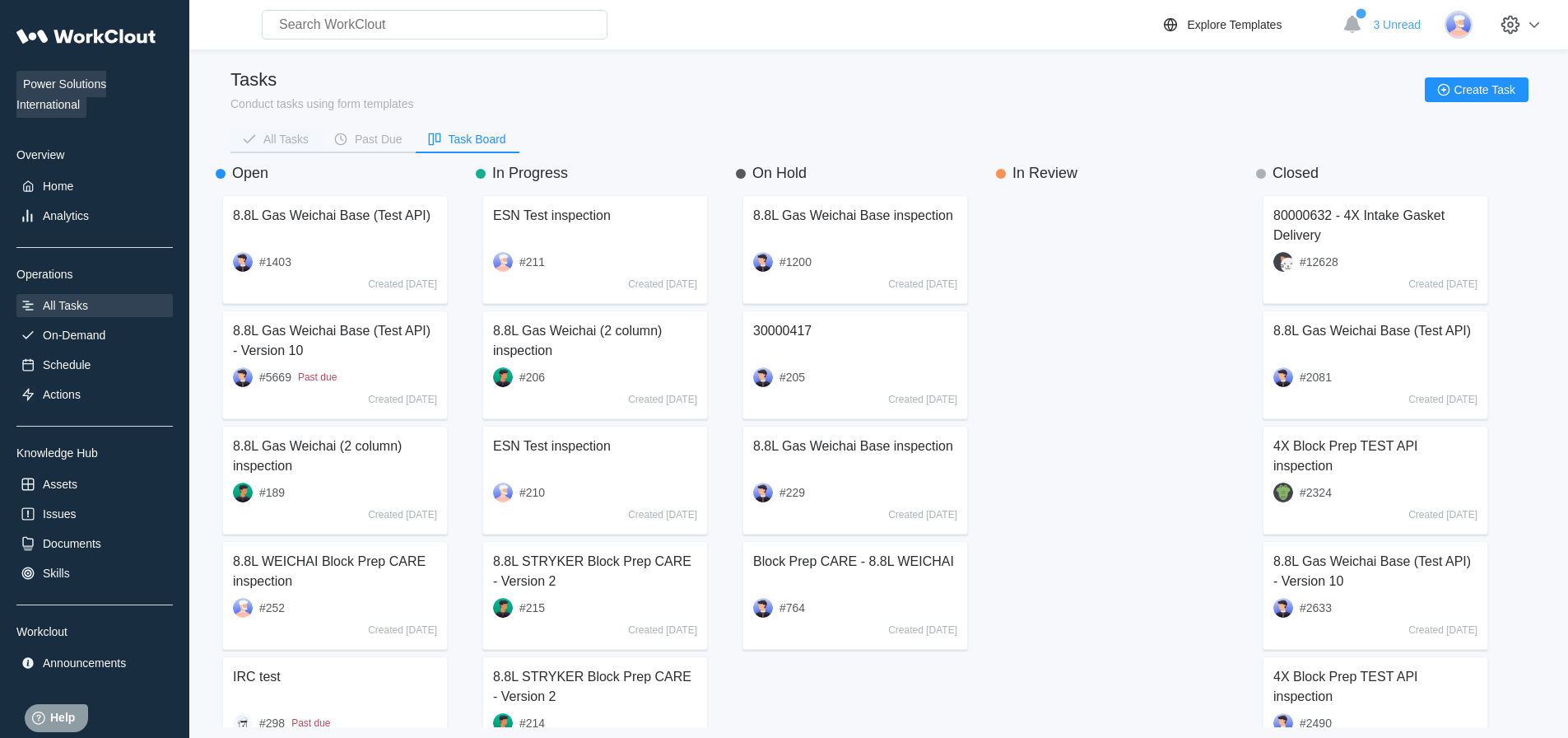
click at [299, 137] on div "All Tasks" at bounding box center [286, 139] width 45 height 12
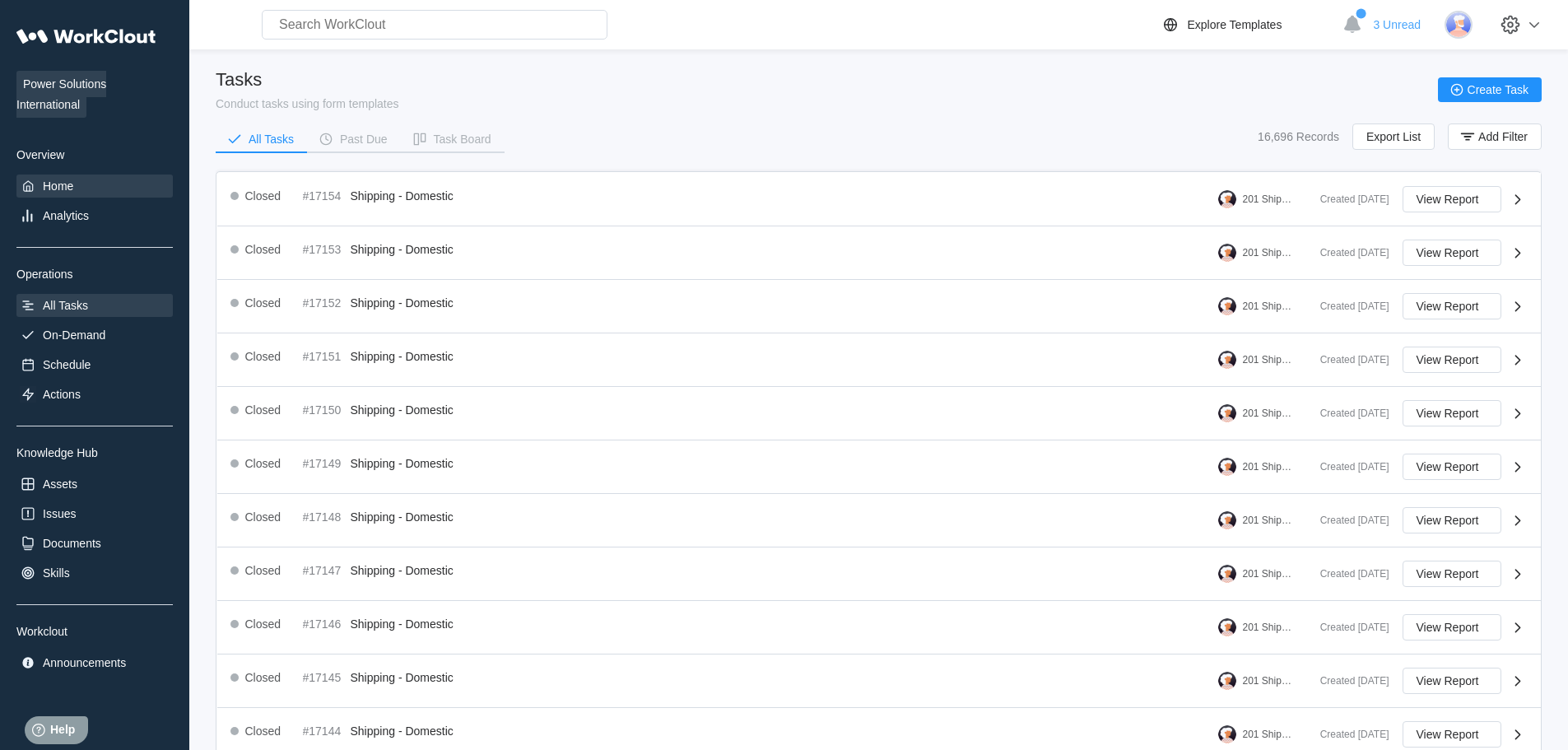
click at [60, 185] on div "Home" at bounding box center [58, 186] width 31 height 13
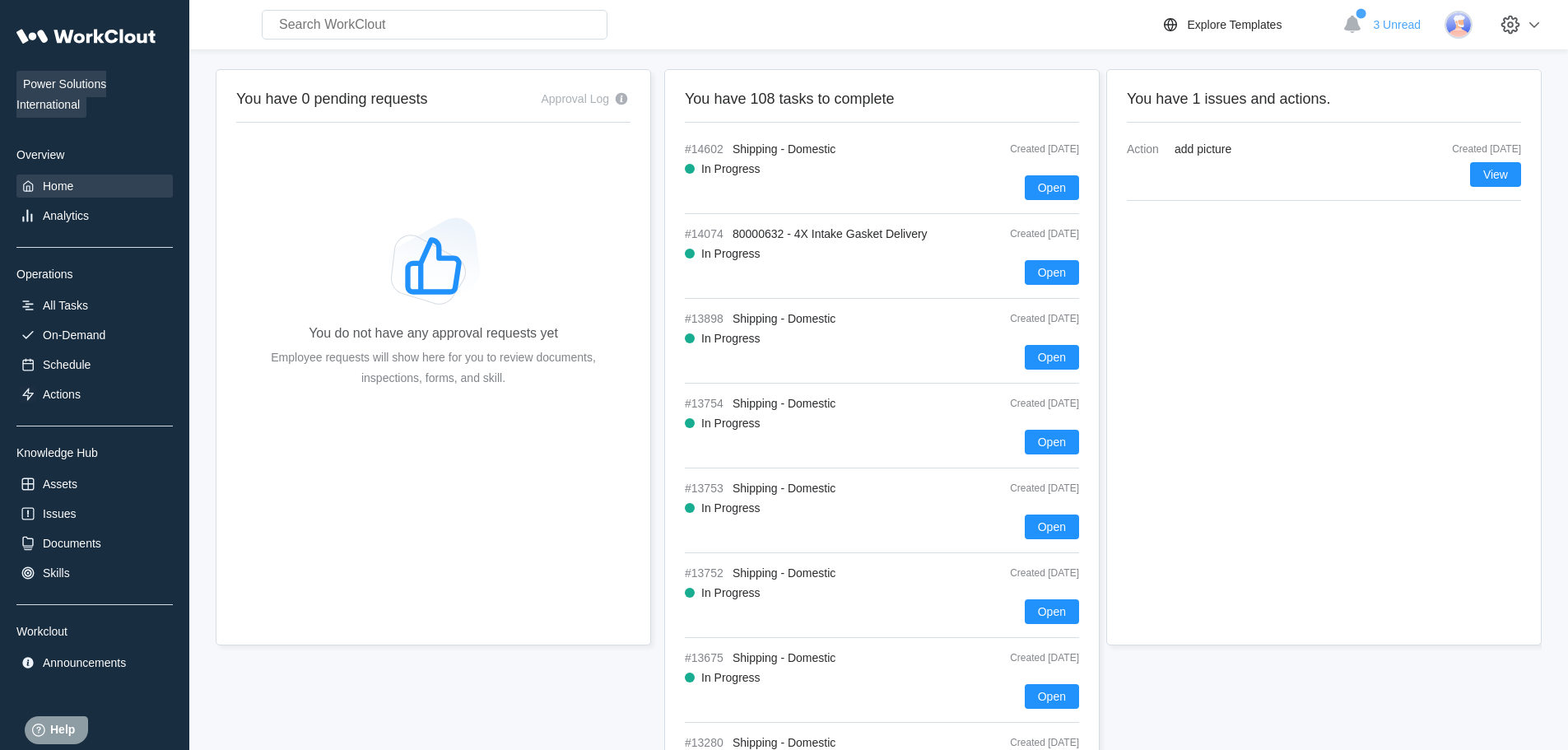
click at [39, 203] on div "Power Solutions International Overview Home Analytics Operations All Tasks On-D…" at bounding box center [95, 347] width 157 height 654
click at [62, 220] on div "Analytics" at bounding box center [66, 216] width 46 height 13
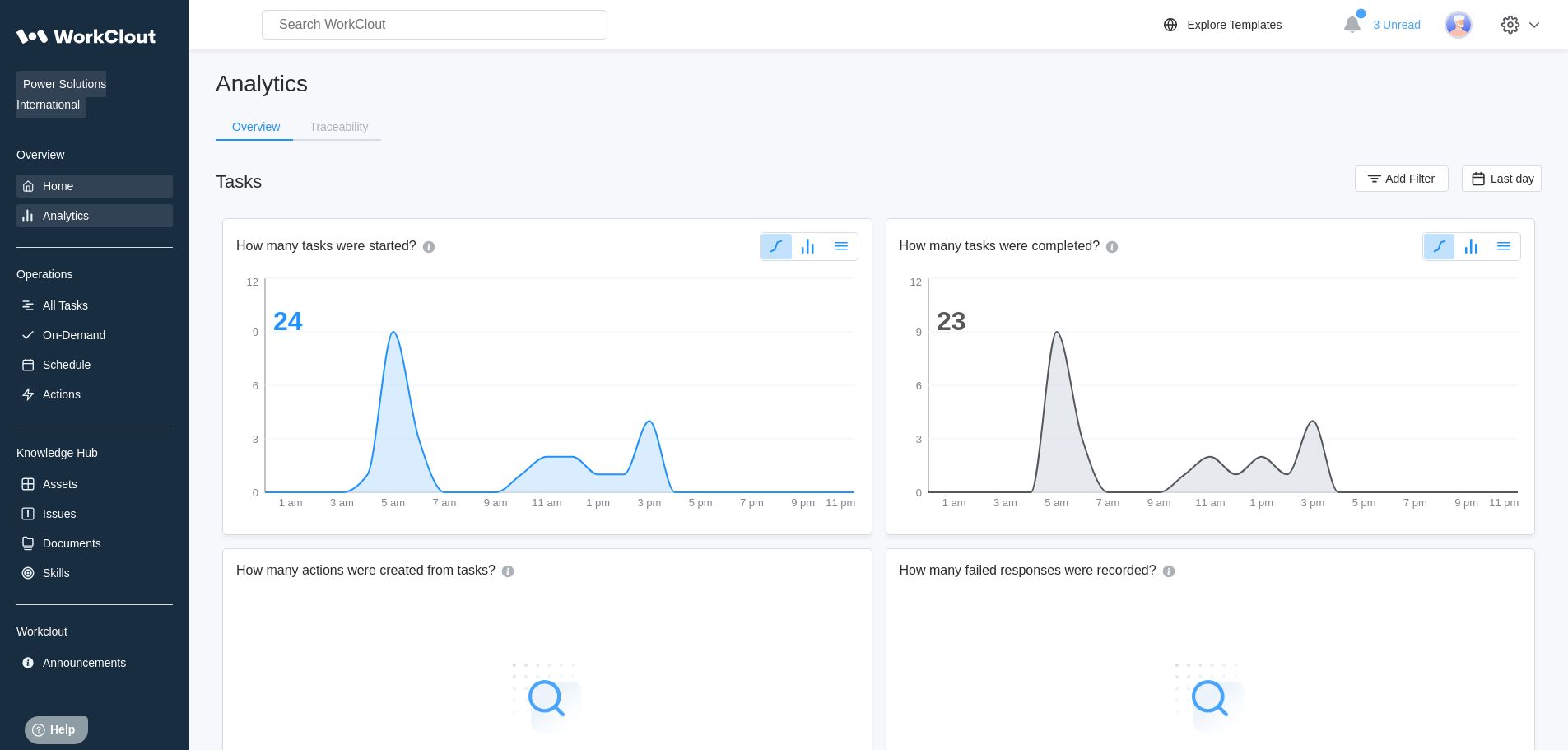
click at [60, 180] on div "Home" at bounding box center [58, 186] width 31 height 13
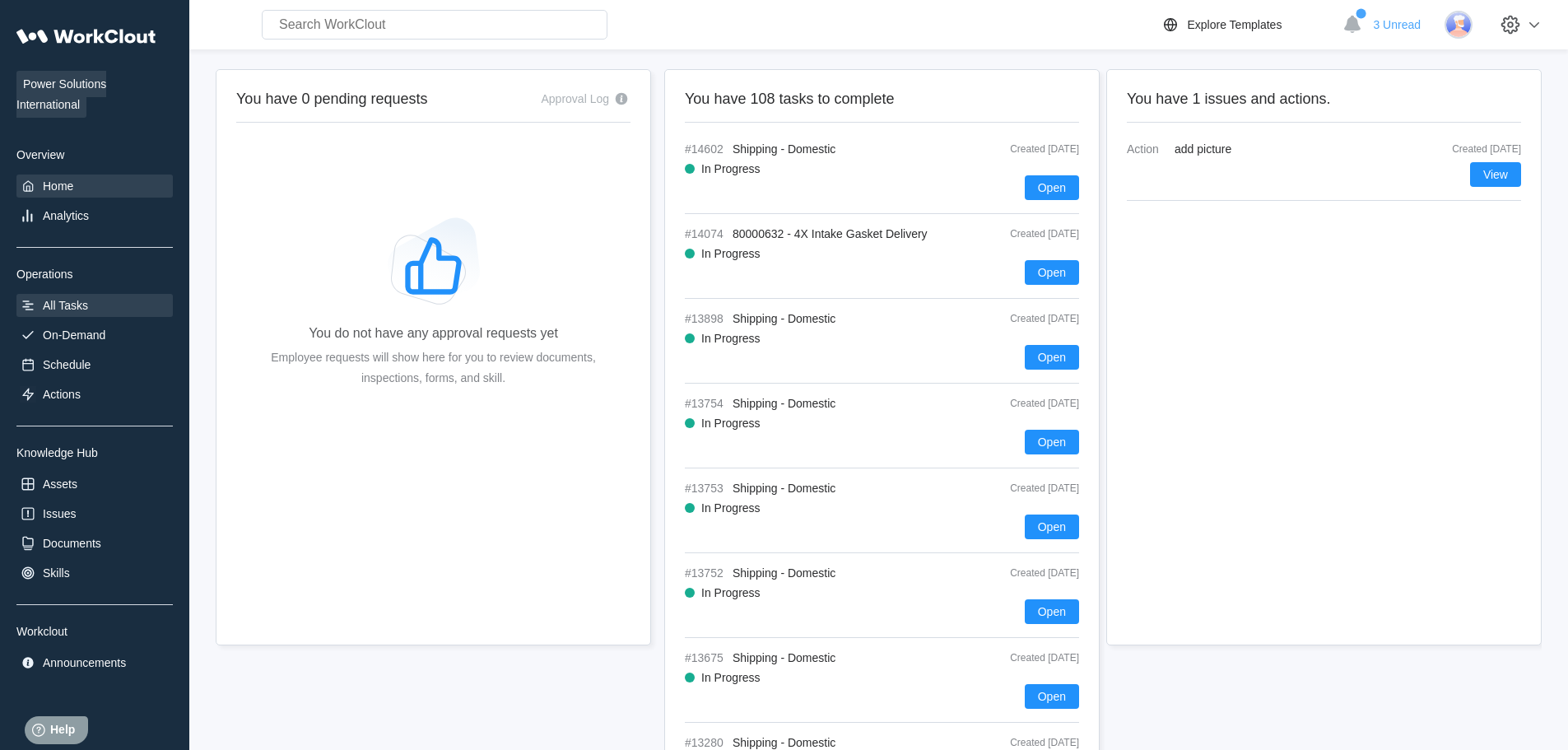
click at [80, 302] on div "All Tasks" at bounding box center [65, 305] width 45 height 13
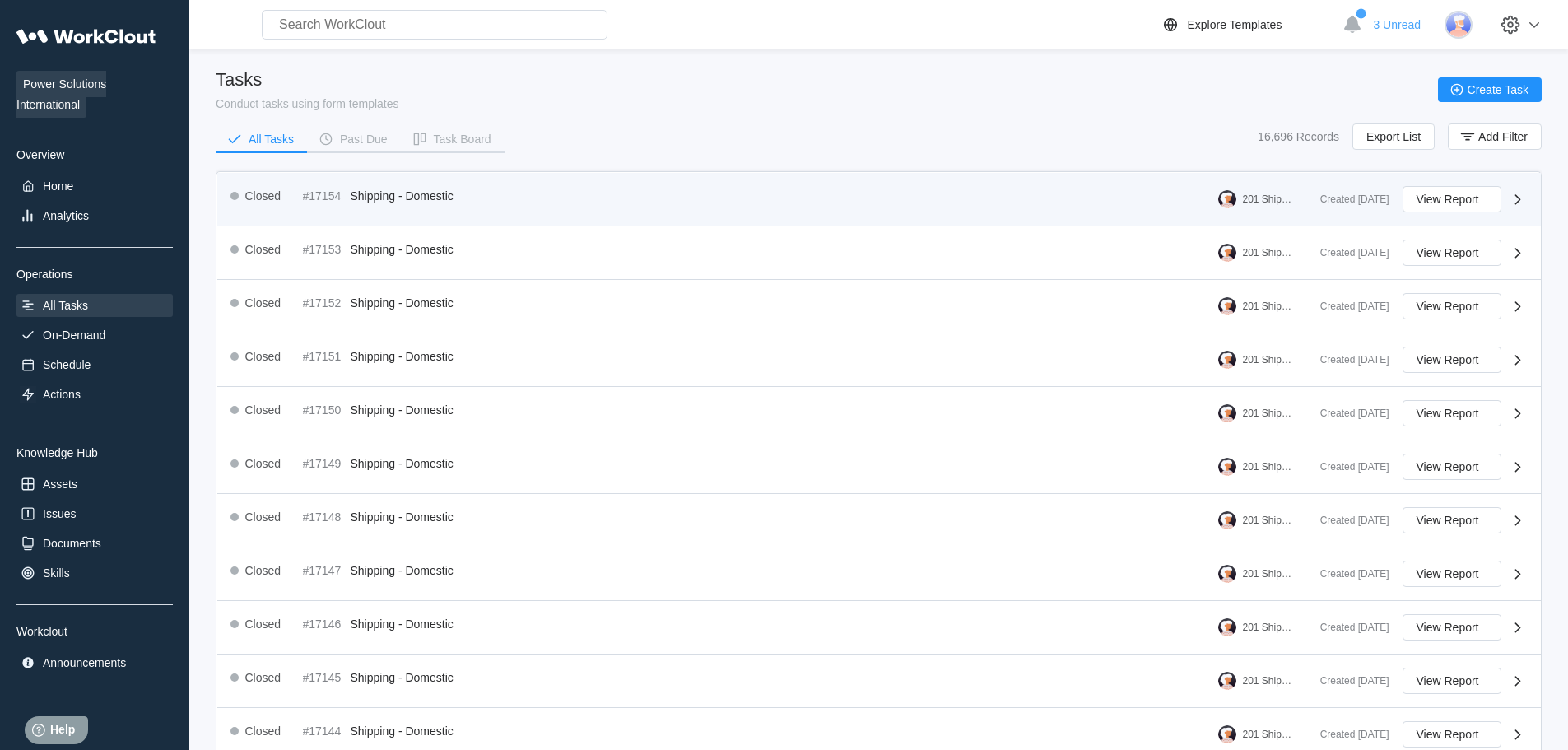
click at [408, 199] on span "Shipping - Domestic" at bounding box center [401, 196] width 103 height 13
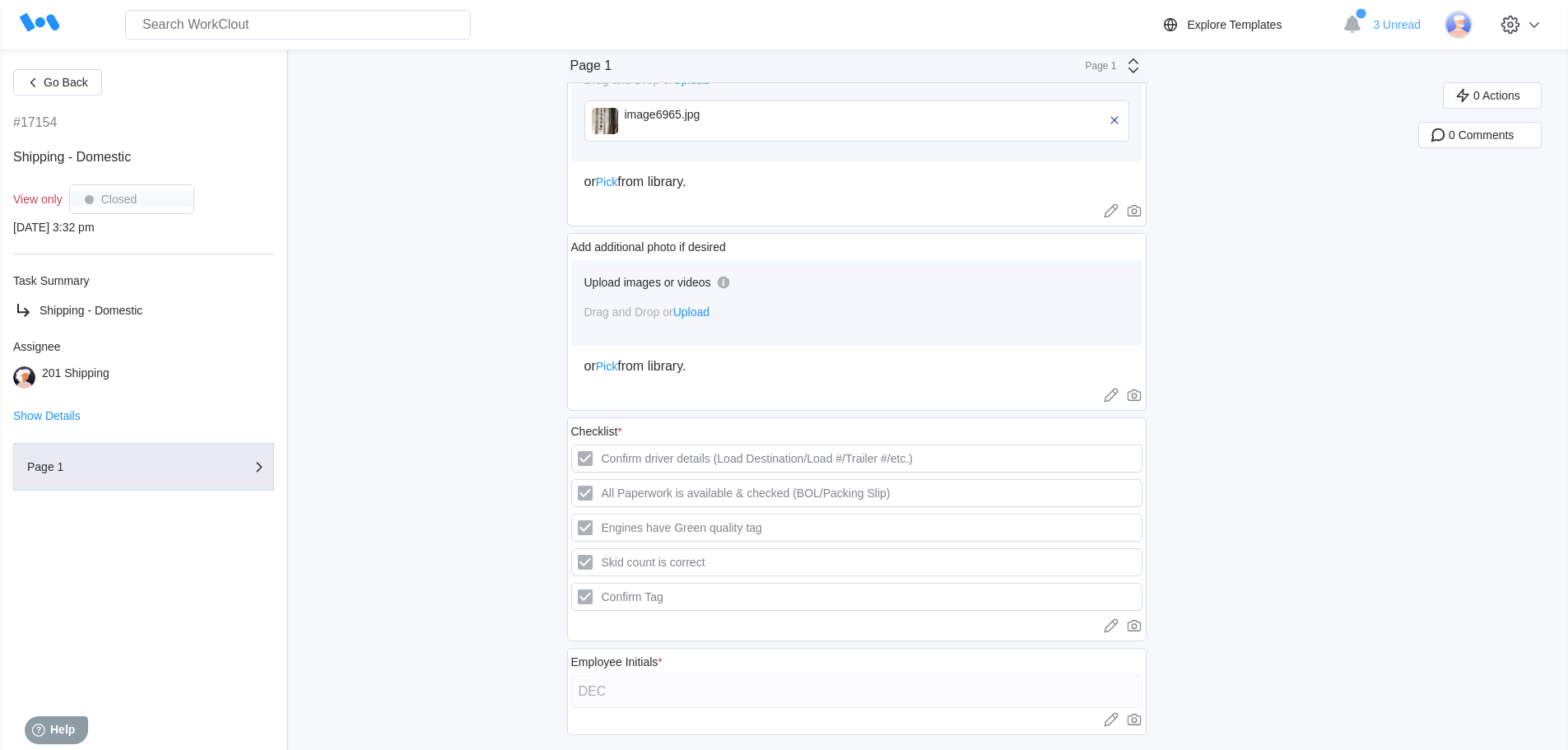
scroll to position [1195, 0]
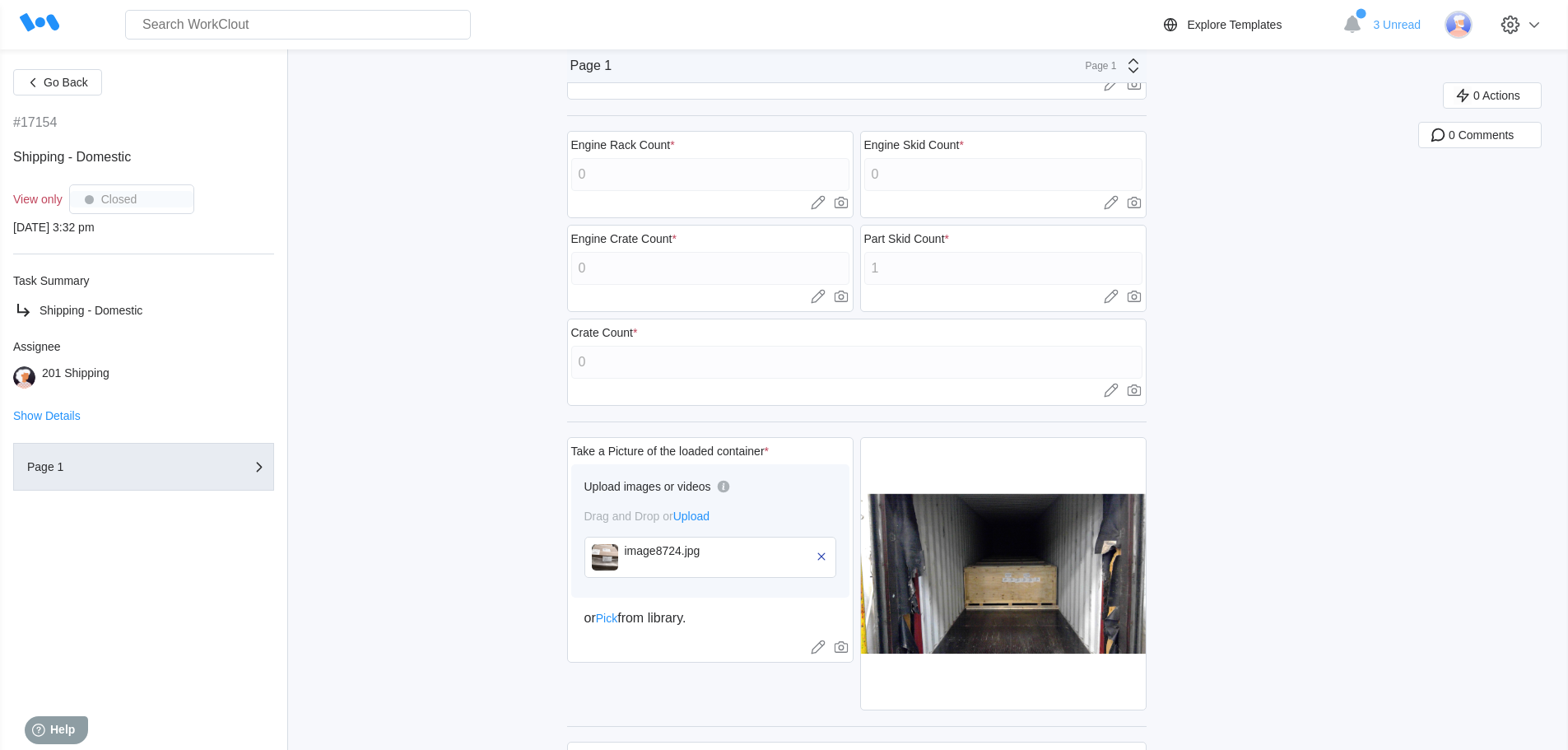
scroll to position [0, 0]
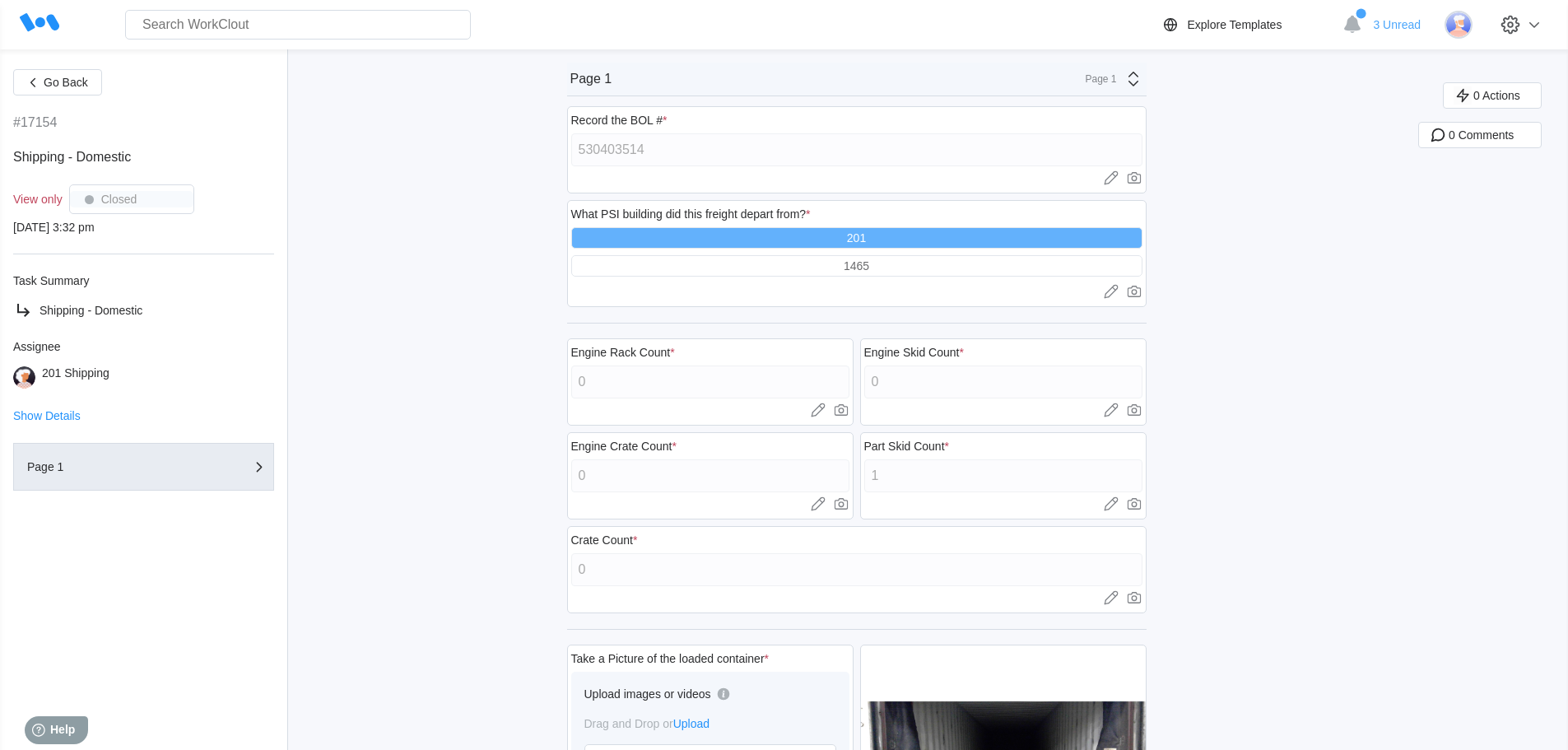
click at [732, 241] on div "201" at bounding box center [857, 238] width 571 height 21
click at [742, 270] on div "1465" at bounding box center [857, 266] width 571 height 21
click at [739, 241] on div "201" at bounding box center [857, 238] width 571 height 21
click at [744, 260] on div "1465" at bounding box center [857, 266] width 571 height 21
click at [739, 274] on div "1465" at bounding box center [857, 266] width 571 height 21
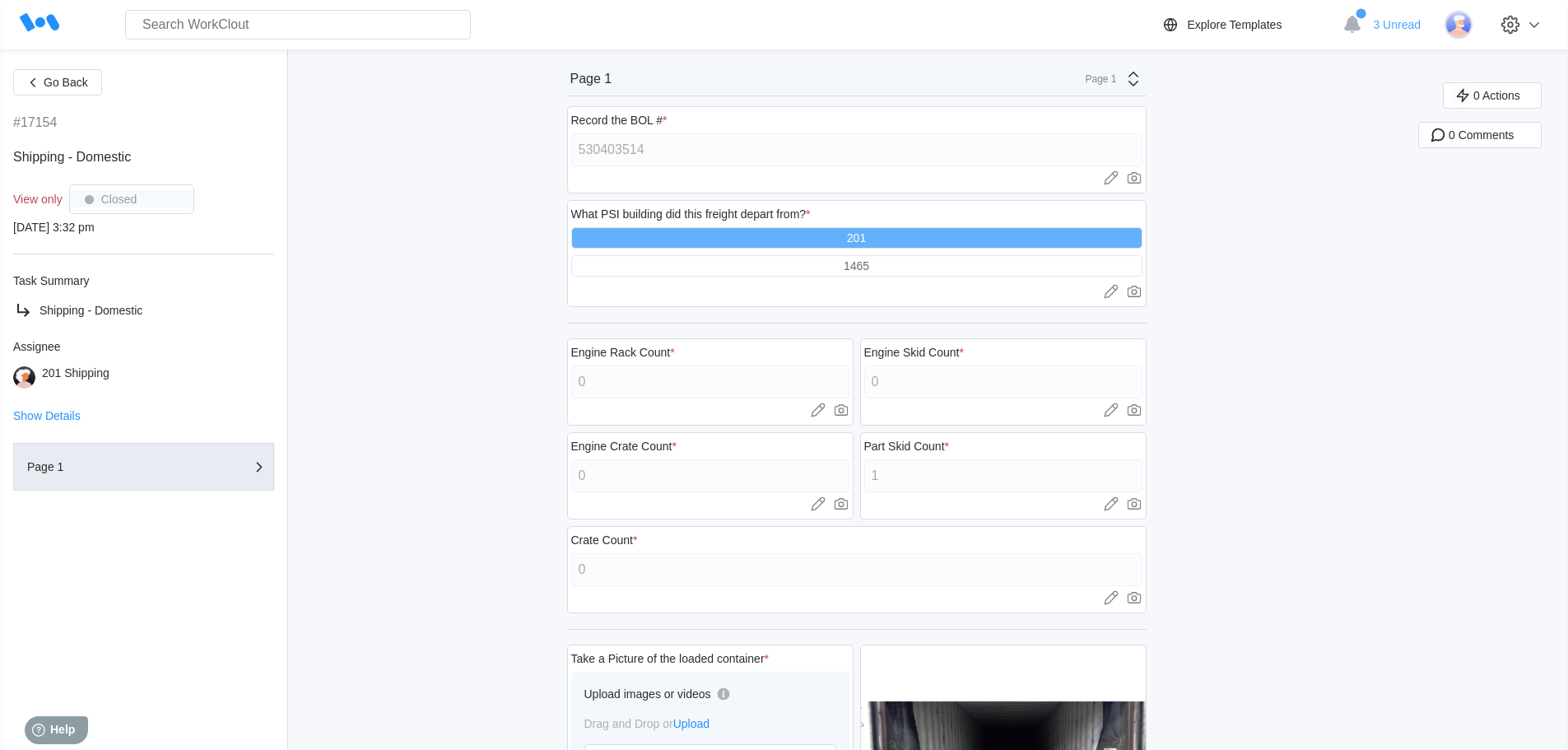
click at [744, 240] on div "201" at bounding box center [857, 238] width 571 height 21
click at [739, 272] on div "1465" at bounding box center [857, 266] width 571 height 21
click at [745, 233] on div "201" at bounding box center [857, 238] width 571 height 21
click at [747, 242] on div "201" at bounding box center [857, 238] width 571 height 21
click at [724, 296] on div at bounding box center [857, 292] width 571 height 16
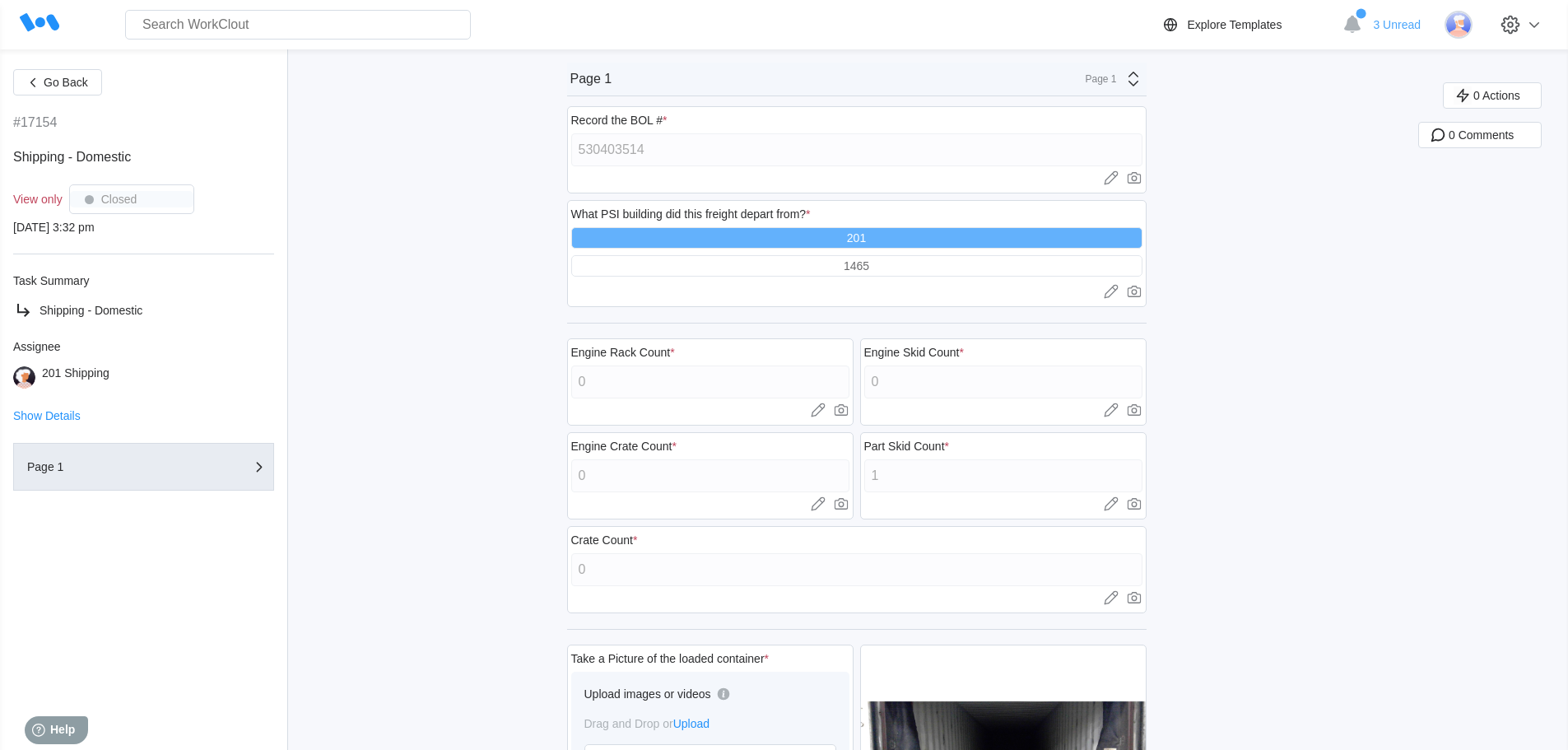
click at [716, 246] on div "201" at bounding box center [857, 238] width 571 height 21
click at [694, 273] on div "1465" at bounding box center [857, 266] width 571 height 21
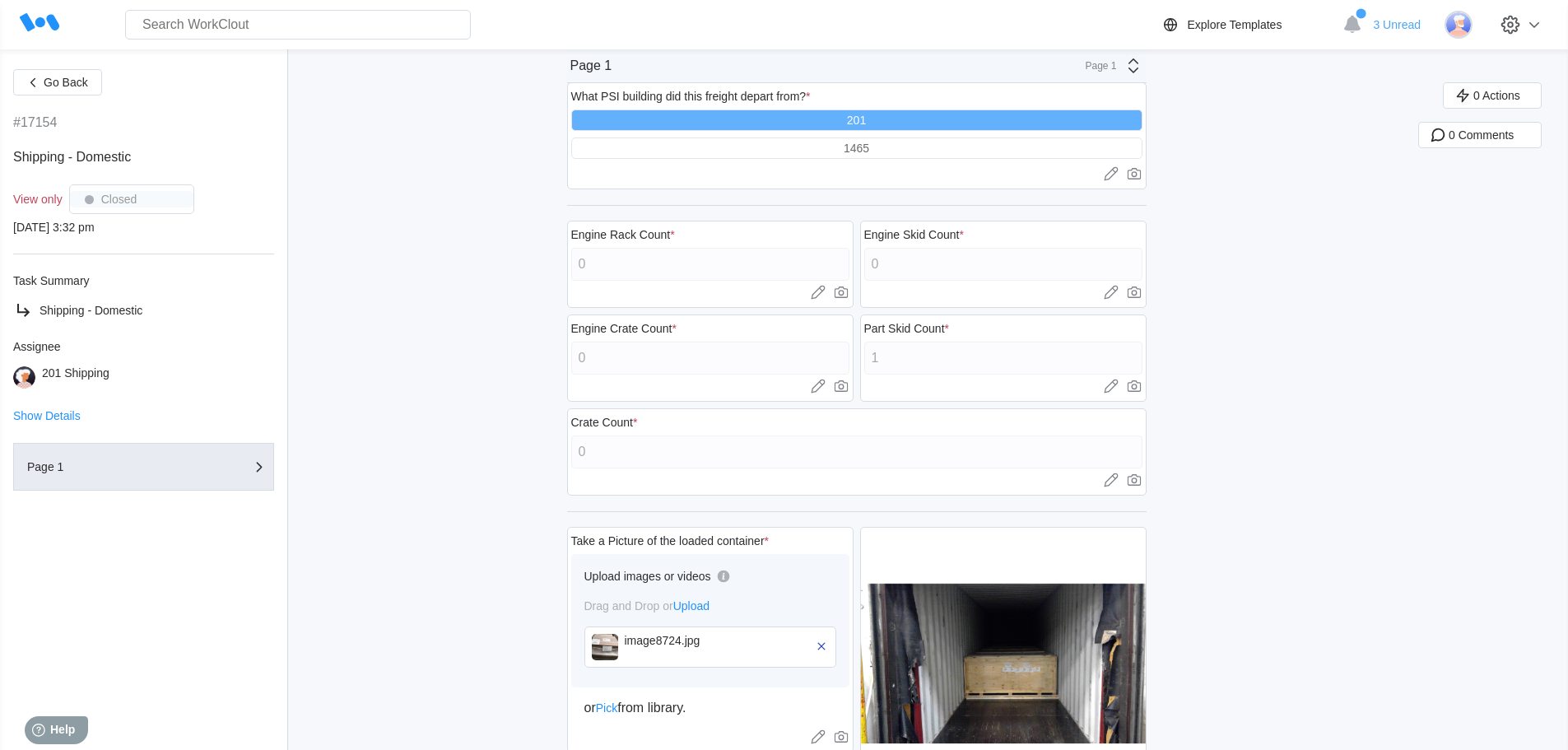
drag, startPoint x: 514, startPoint y: 493, endPoint x: 458, endPoint y: 696, distance: 210.6
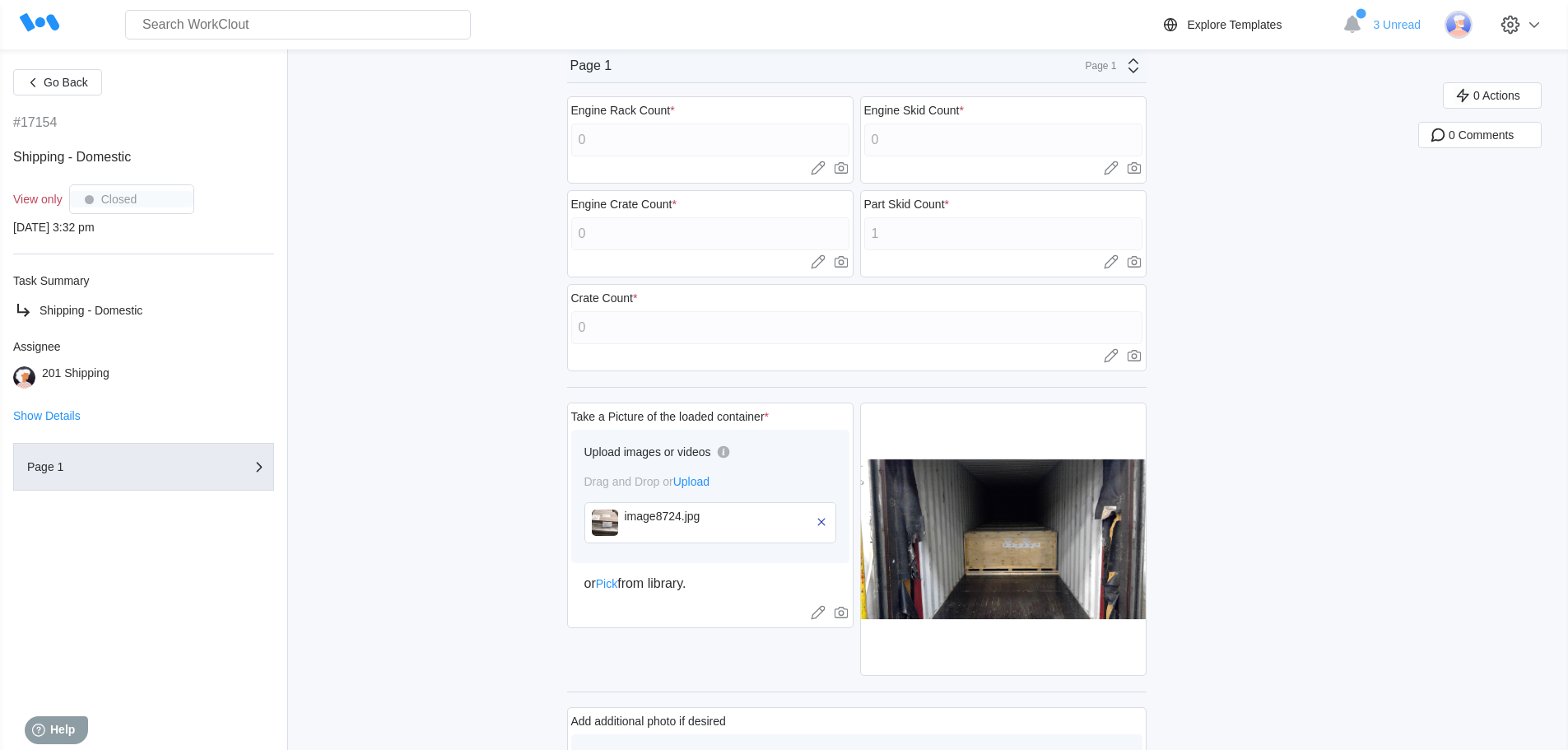
scroll to position [0, 0]
